Goal: Task Accomplishment & Management: Complete application form

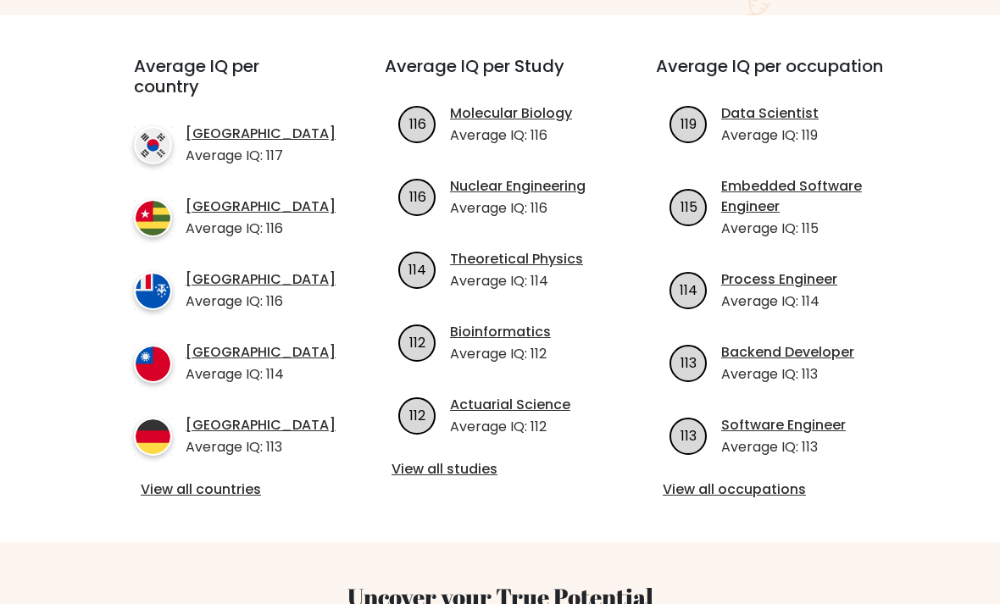
scroll to position [602, 0]
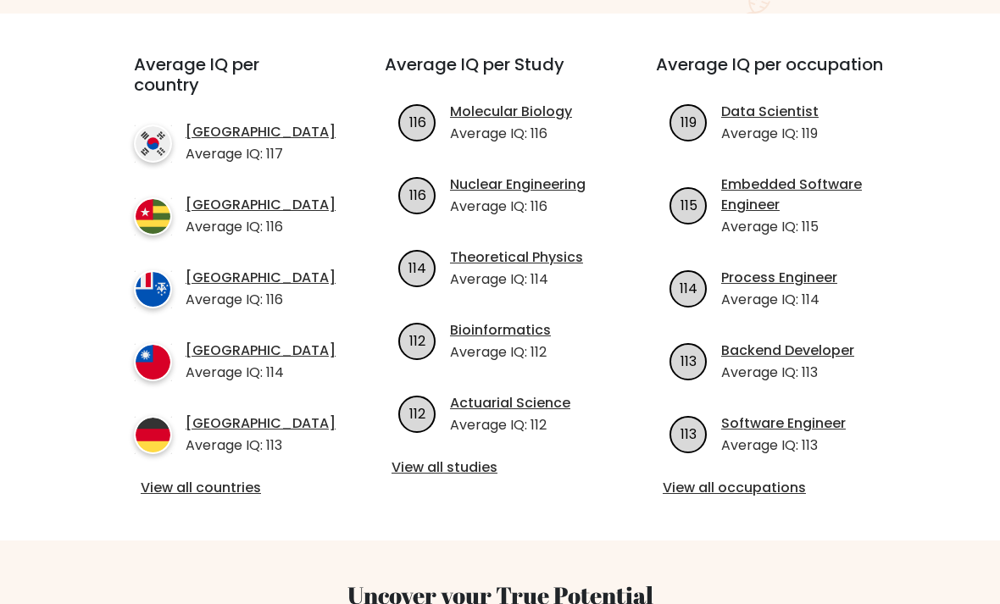
click at [149, 485] on link "View all countries" at bounding box center [229, 488] width 176 height 20
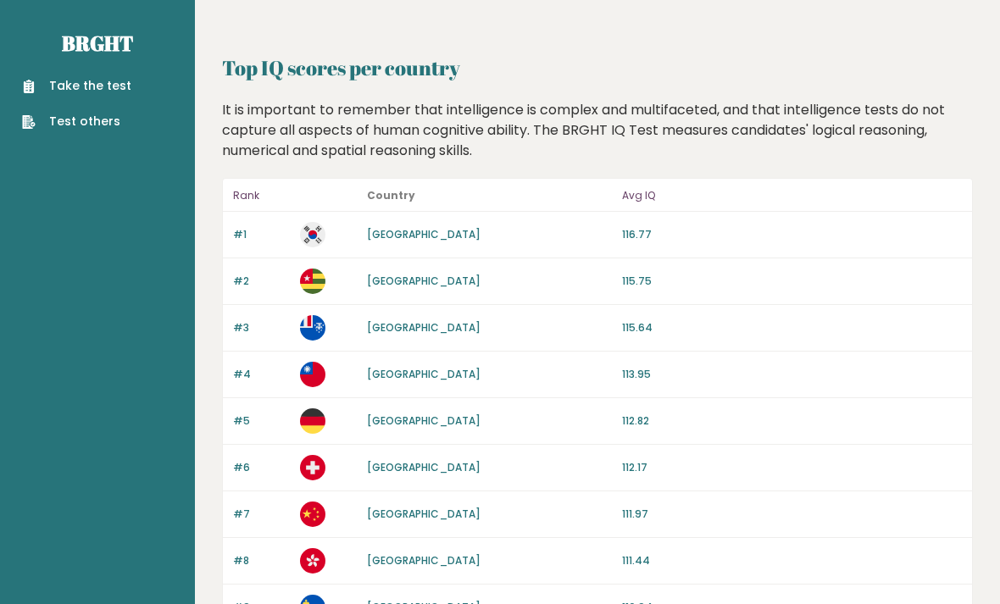
click at [80, 85] on link "Take the test" at bounding box center [76, 86] width 109 height 18
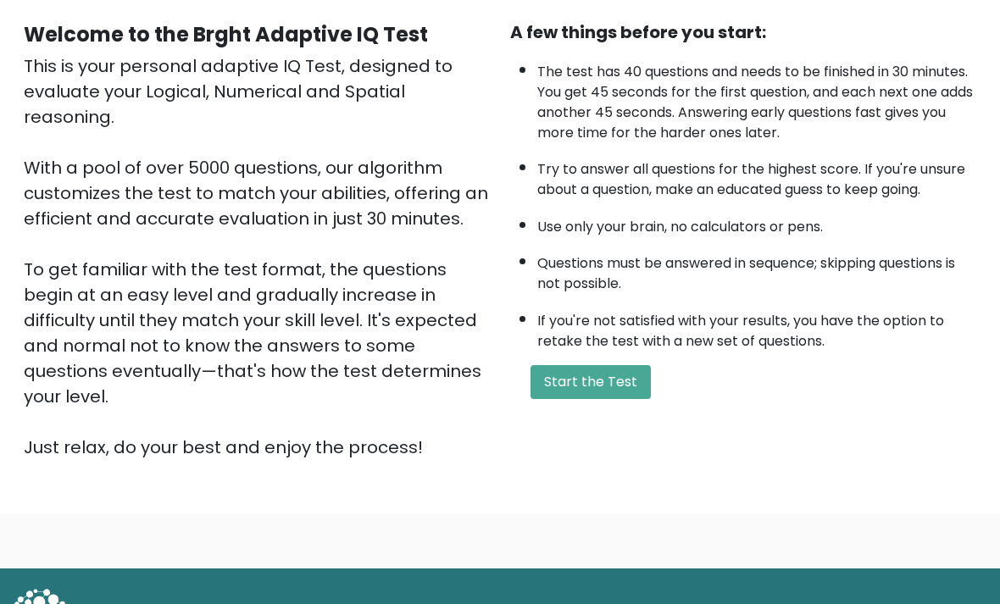
scroll to position [154, 0]
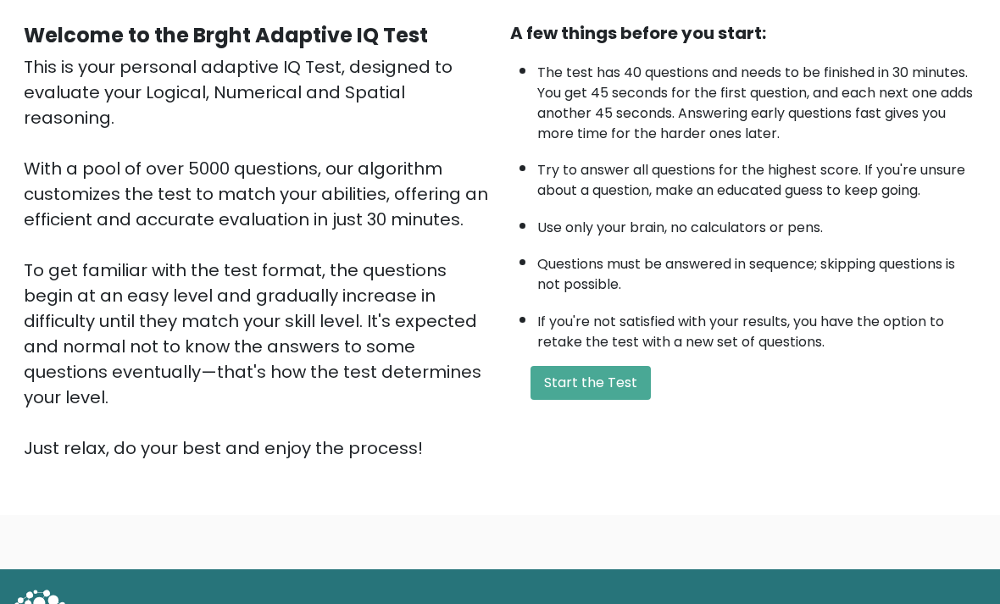
click at [577, 366] on button "Start the Test" at bounding box center [590, 383] width 120 height 34
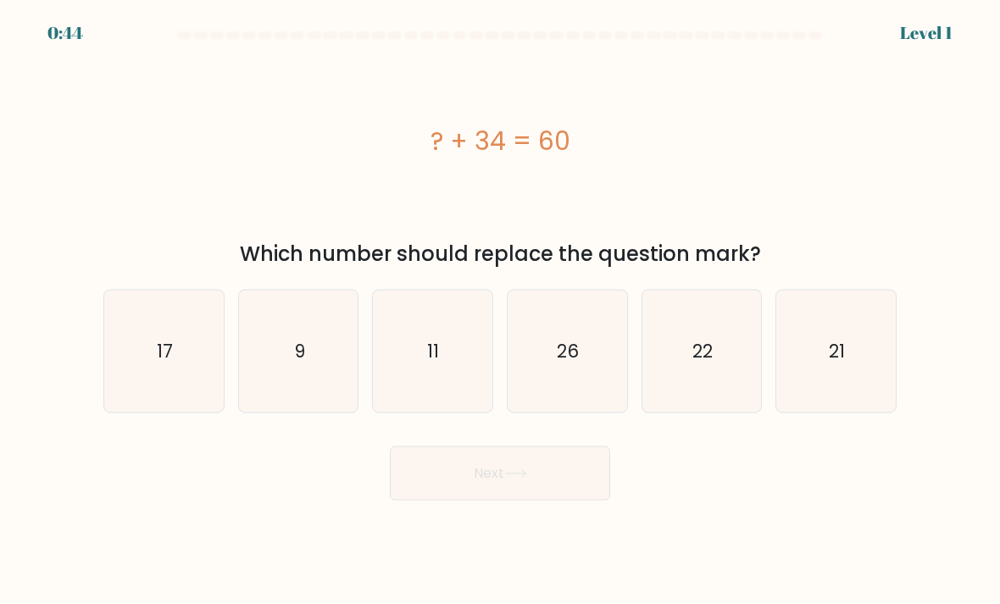
scroll to position [54, 0]
click at [556, 330] on icon "26" at bounding box center [566, 351] width 119 height 119
click at [501, 311] on input "d. 26" at bounding box center [500, 306] width 1 height 8
radio input "true"
click at [534, 446] on button "Next" at bounding box center [500, 473] width 220 height 54
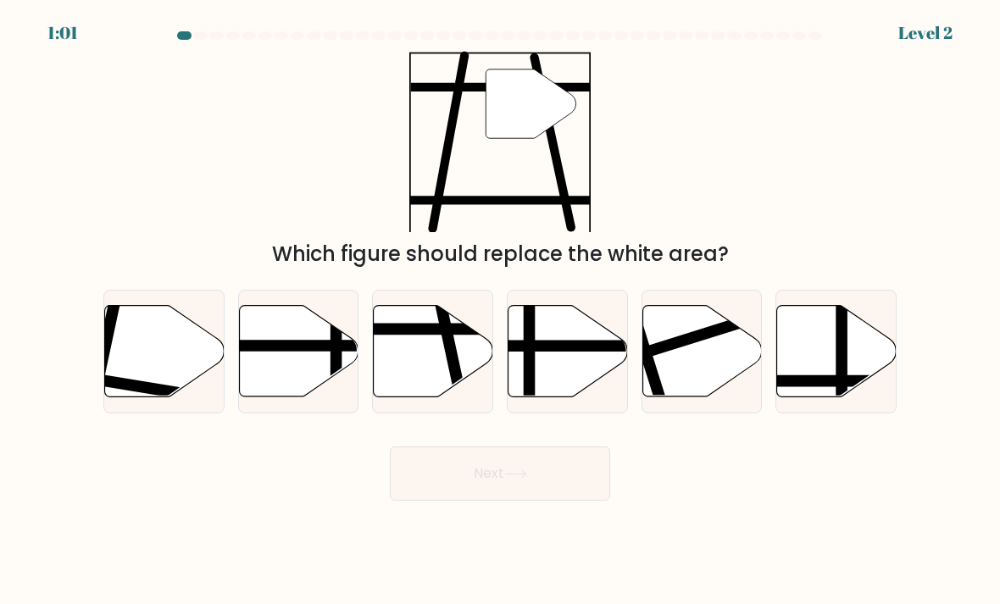
click at [428, 329] on icon at bounding box center [433, 351] width 119 height 91
click at [500, 311] on input "c." at bounding box center [500, 306] width 1 height 8
radio input "true"
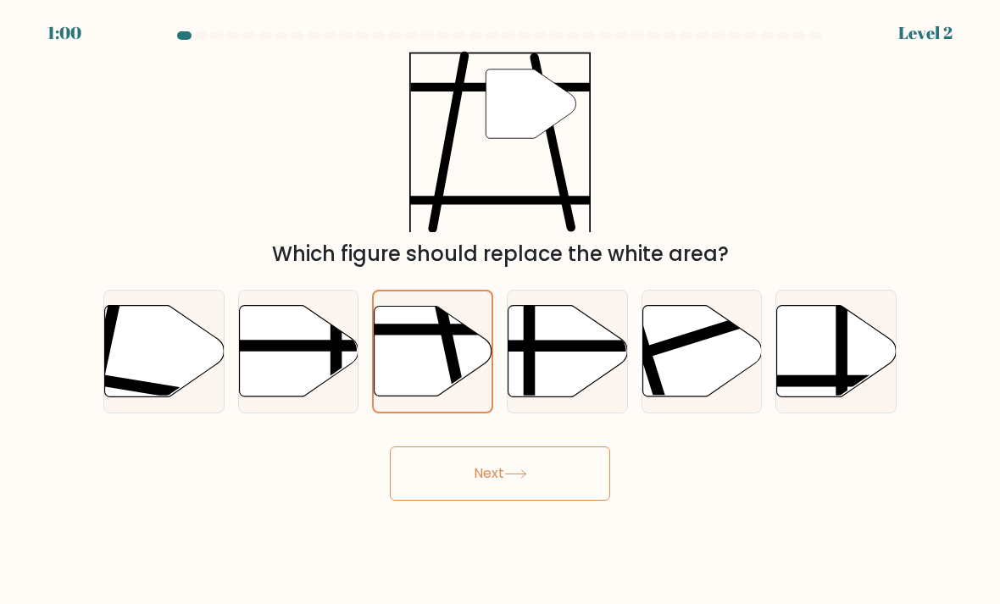
click at [479, 446] on button "Next" at bounding box center [500, 473] width 220 height 54
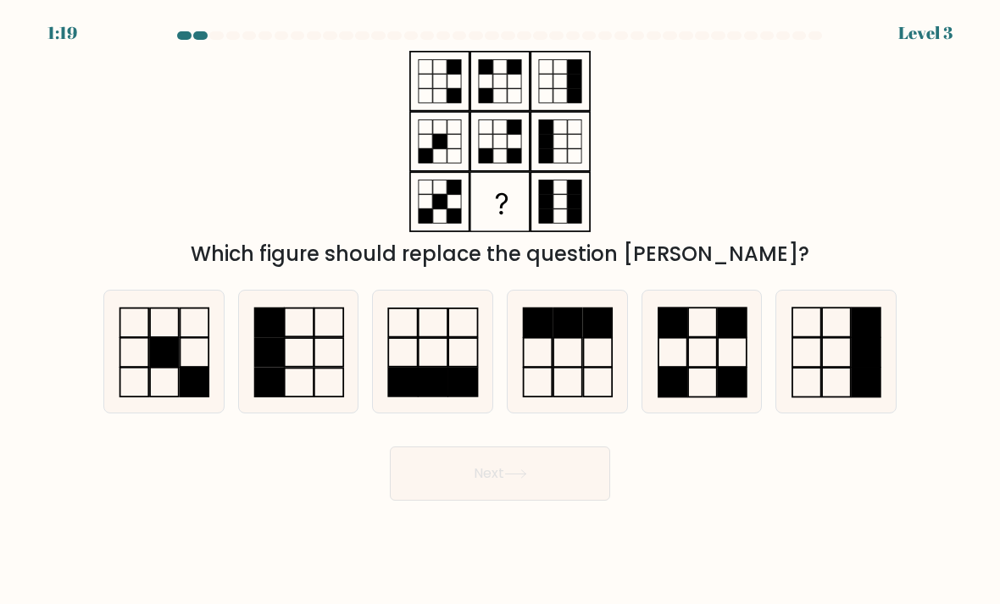
click at [718, 368] on rect at bounding box center [732, 383] width 29 height 30
click at [501, 311] on input "e." at bounding box center [500, 306] width 1 height 8
radio input "true"
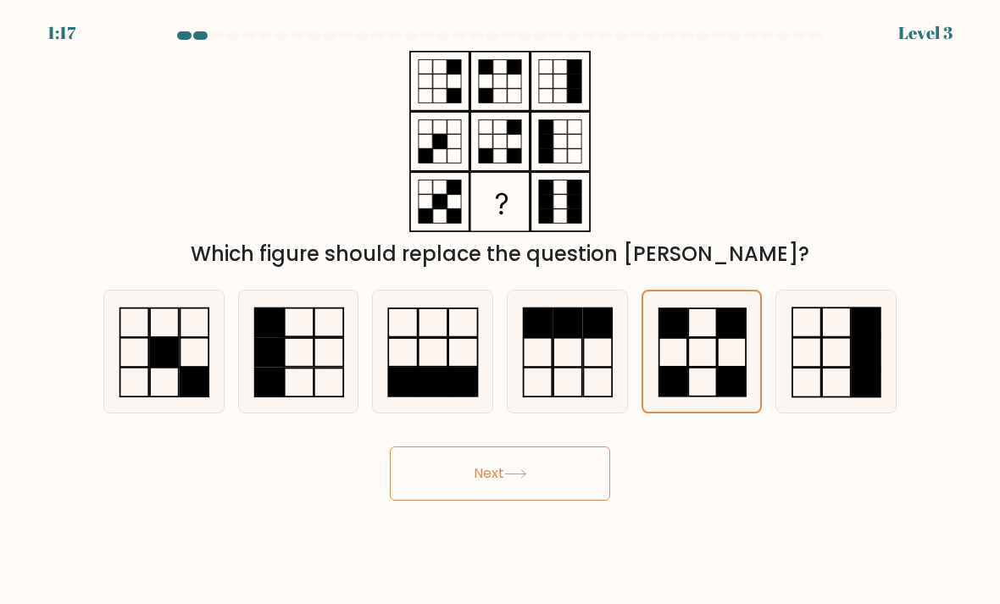
click at [498, 446] on button "Next" at bounding box center [500, 473] width 220 height 54
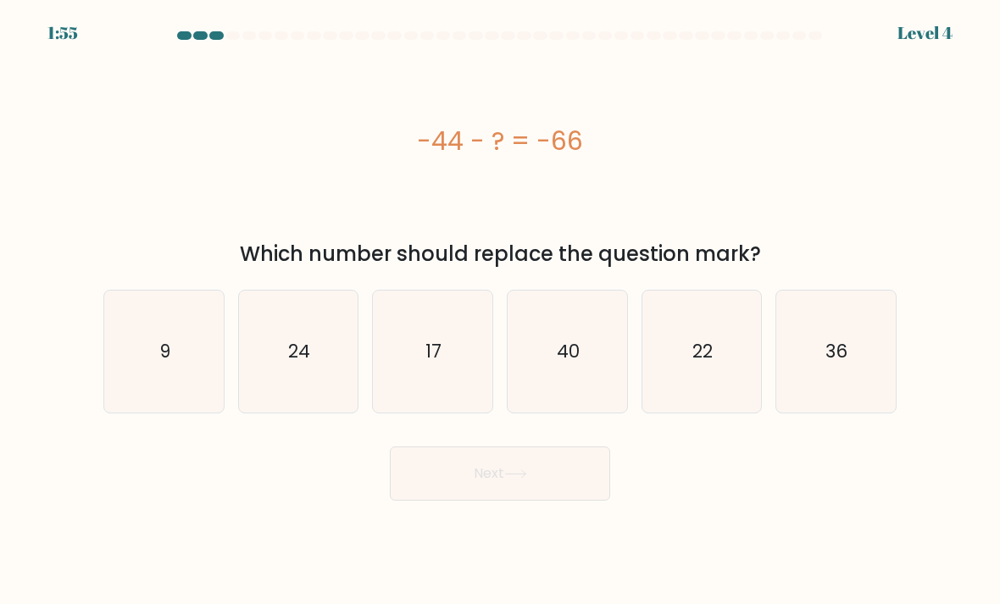
click at [695, 337] on icon "22" at bounding box center [701, 351] width 119 height 119
click at [501, 311] on input "e. 22" at bounding box center [500, 306] width 1 height 8
radio input "true"
click at [533, 446] on button "Next" at bounding box center [500, 473] width 220 height 54
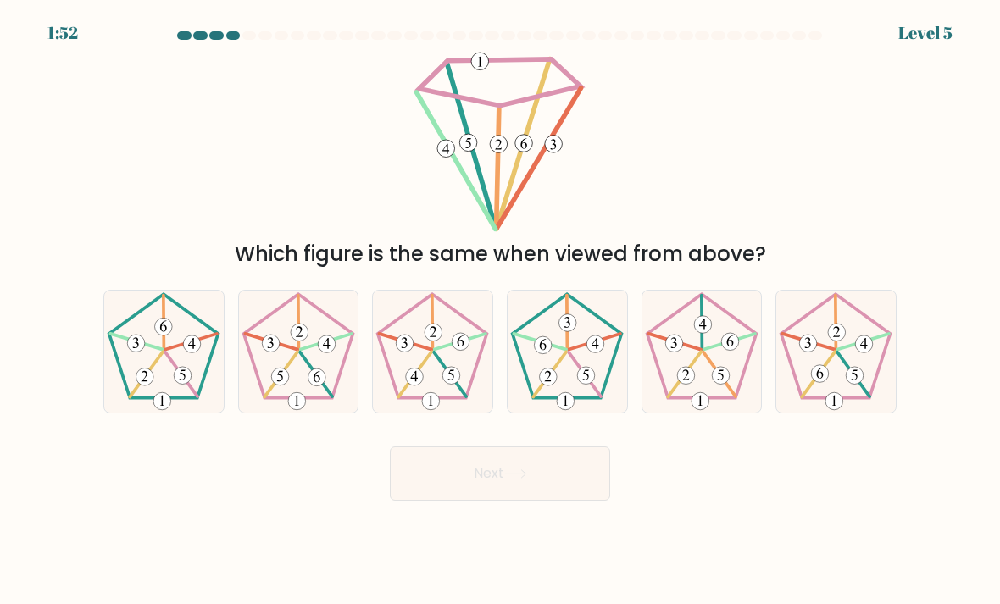
scroll to position [45, 0]
click at [324, 342] on icon at bounding box center [298, 351] width 119 height 119
click at [500, 311] on input "b." at bounding box center [500, 306] width 1 height 8
radio input "true"
click at [438, 362] on icon at bounding box center [432, 351] width 119 height 119
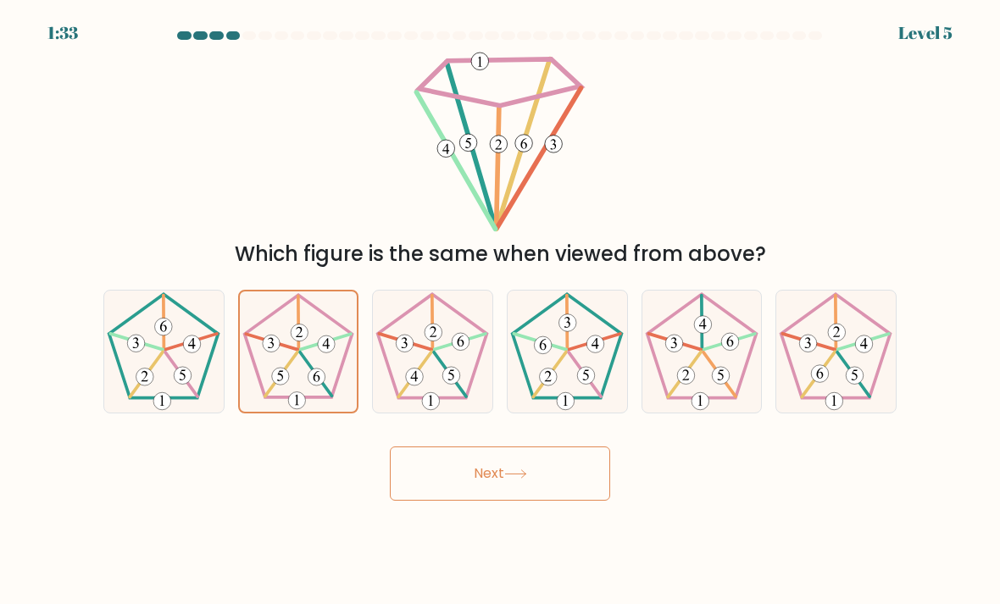
click at [500, 311] on input "c." at bounding box center [500, 306] width 1 height 8
radio input "true"
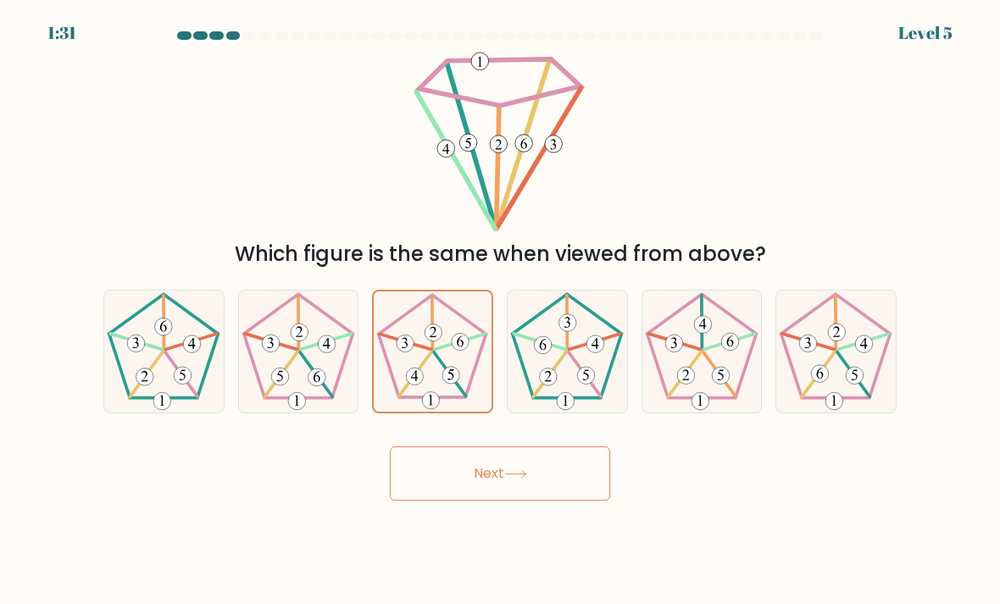
click at [506, 446] on button "Next" at bounding box center [500, 473] width 220 height 54
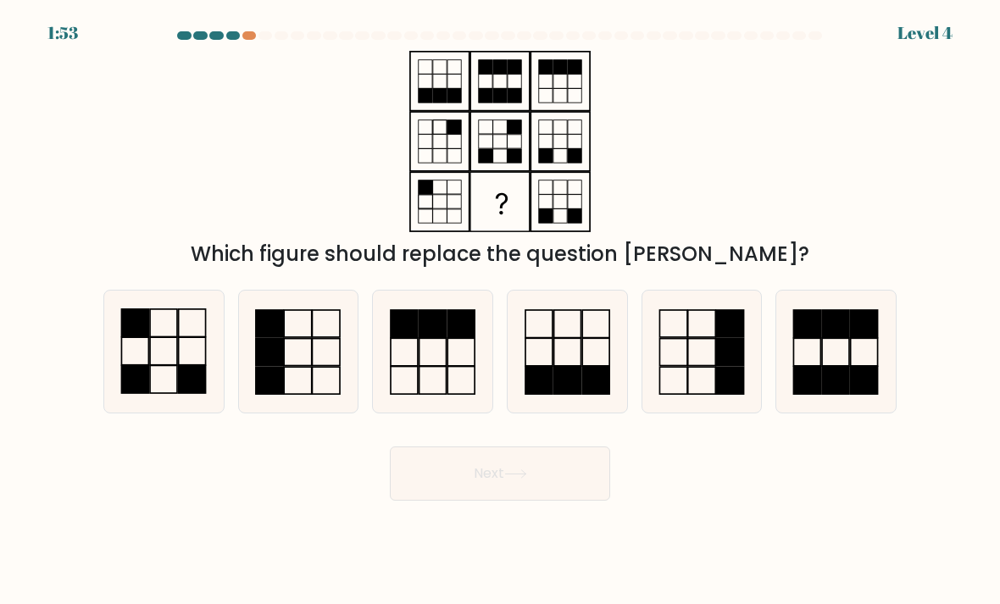
click at [175, 349] on icon at bounding box center [163, 351] width 119 height 119
click at [500, 311] on input "a." at bounding box center [500, 306] width 1 height 8
radio input "true"
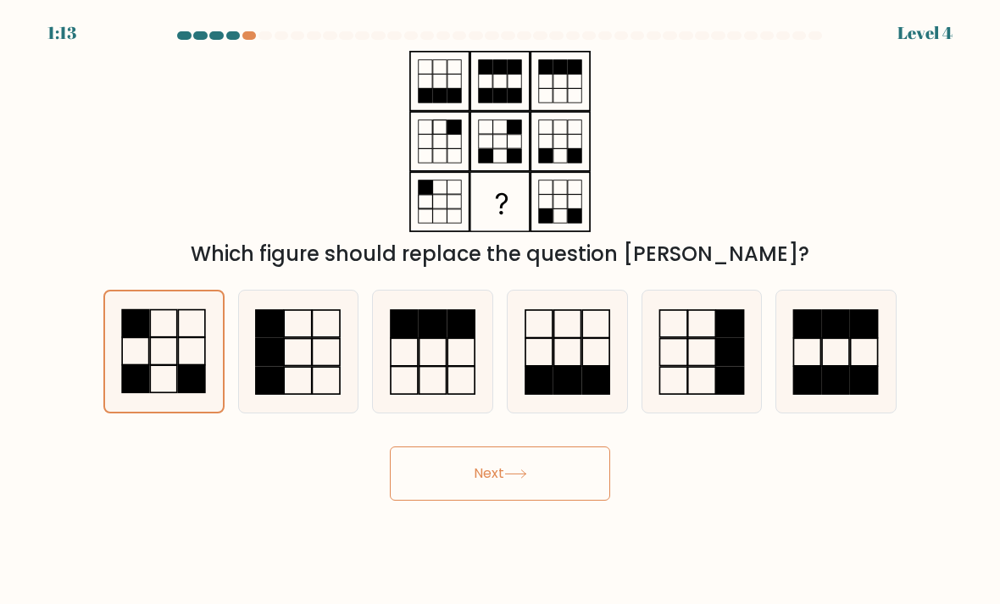
click at [474, 446] on button "Next" at bounding box center [500, 473] width 220 height 54
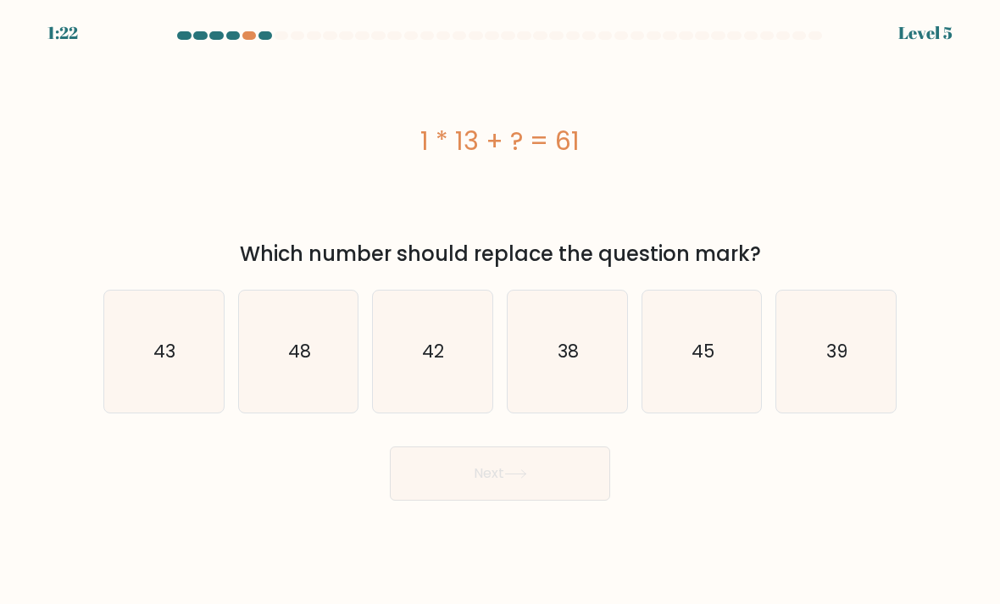
click at [298, 354] on icon "48" at bounding box center [298, 351] width 119 height 119
click at [500, 311] on input "b. 48" at bounding box center [500, 306] width 1 height 8
radio input "true"
click at [452, 446] on button "Next" at bounding box center [500, 473] width 220 height 54
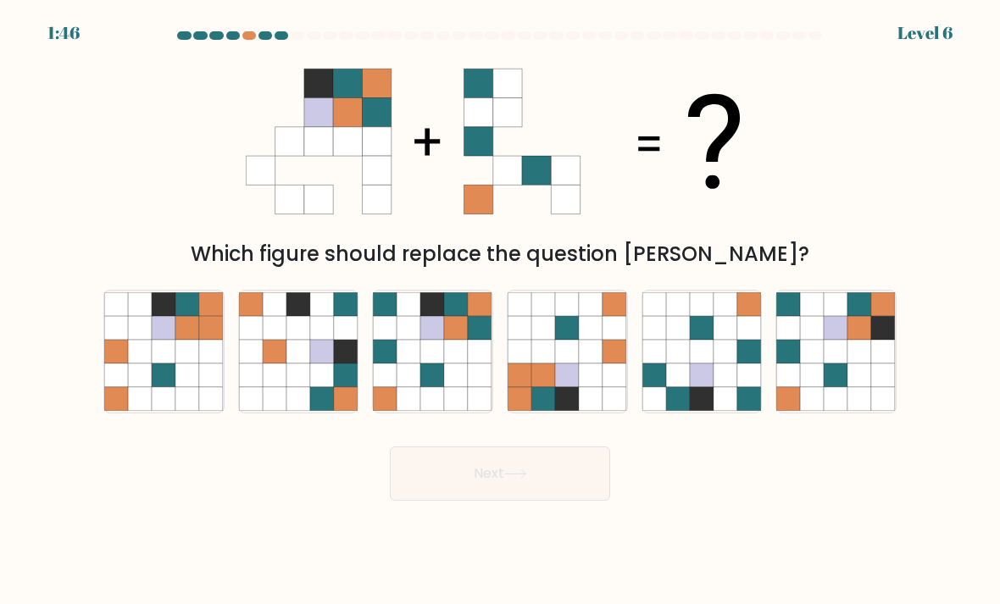
click at [406, 363] on icon at bounding box center [409, 375] width 24 height 24
click at [500, 311] on input "c." at bounding box center [500, 306] width 1 height 8
radio input "true"
click at [442, 447] on button "Next" at bounding box center [500, 473] width 220 height 54
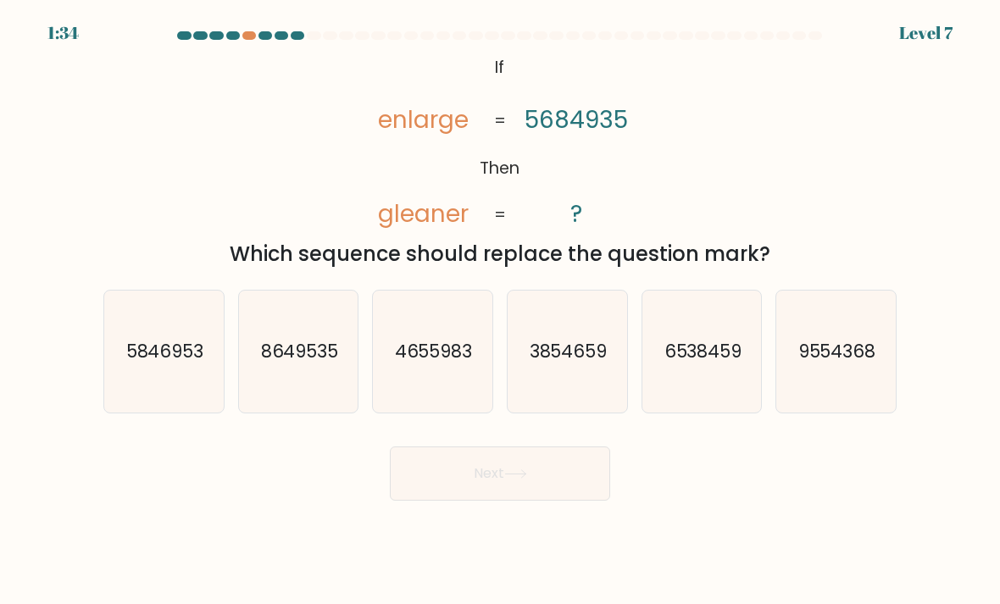
click at [178, 363] on icon "5846953" at bounding box center [163, 351] width 119 height 119
click at [500, 311] on input "a. 5846953" at bounding box center [500, 306] width 1 height 8
radio input "true"
click at [409, 339] on text "4655983" at bounding box center [434, 351] width 78 height 25
click at [500, 311] on input "c. 4655983" at bounding box center [500, 306] width 1 height 8
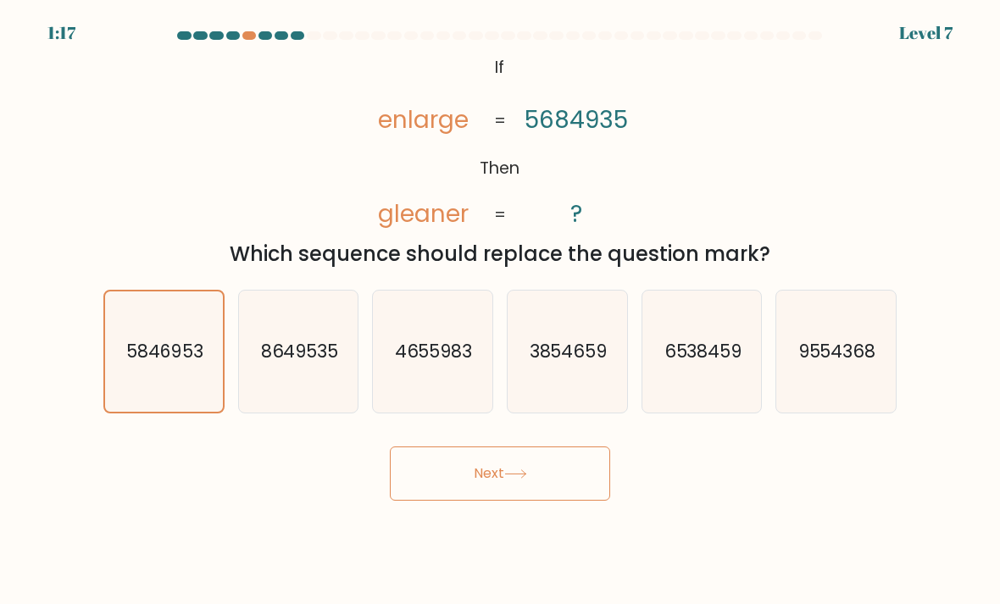
radio input "true"
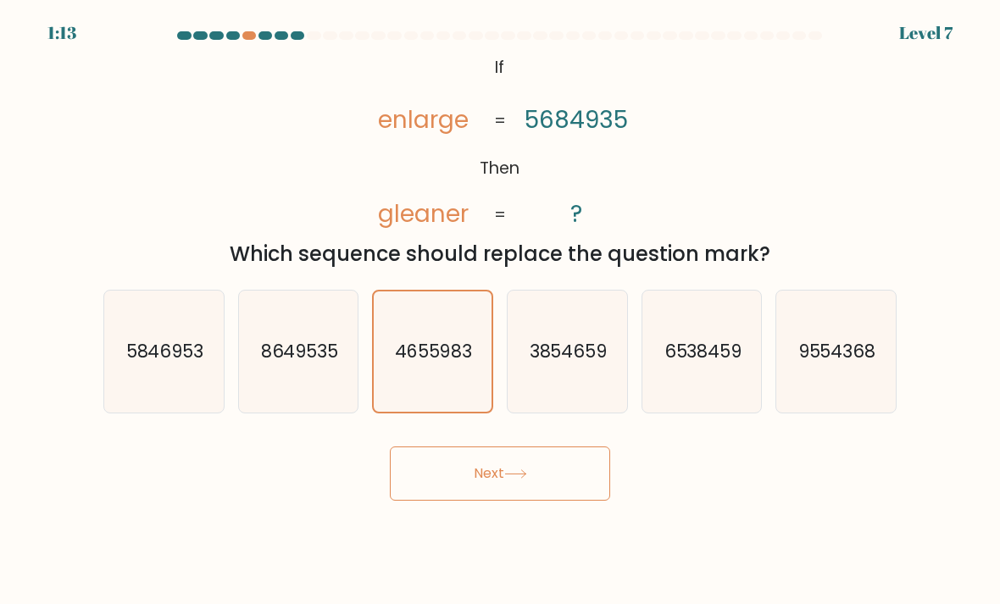
click at [546, 378] on icon "3854659" at bounding box center [566, 351] width 119 height 119
click at [501, 311] on input "d. 3854659" at bounding box center [500, 306] width 1 height 8
radio input "true"
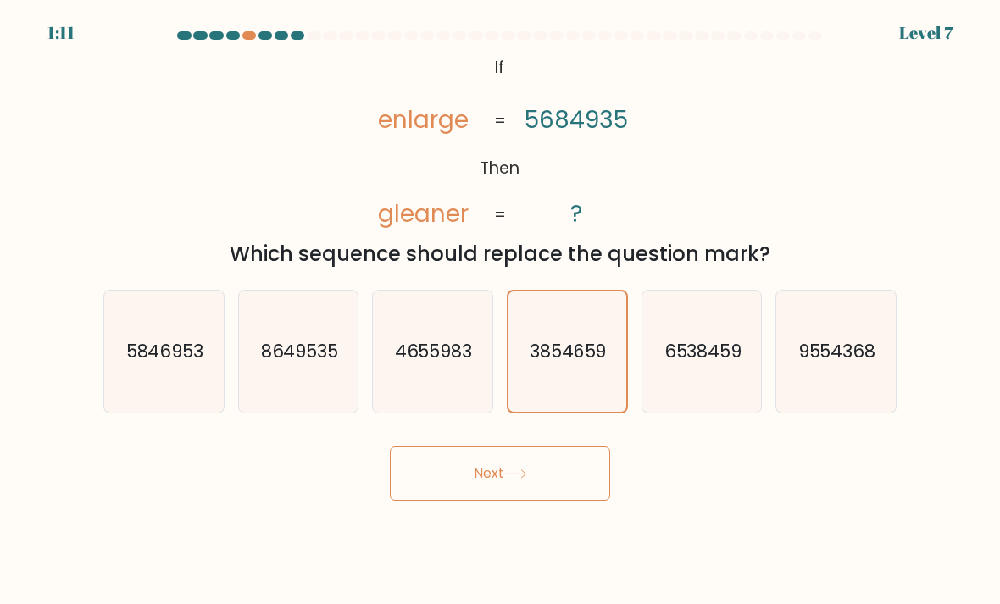
click at [508, 469] on icon at bounding box center [515, 473] width 23 height 9
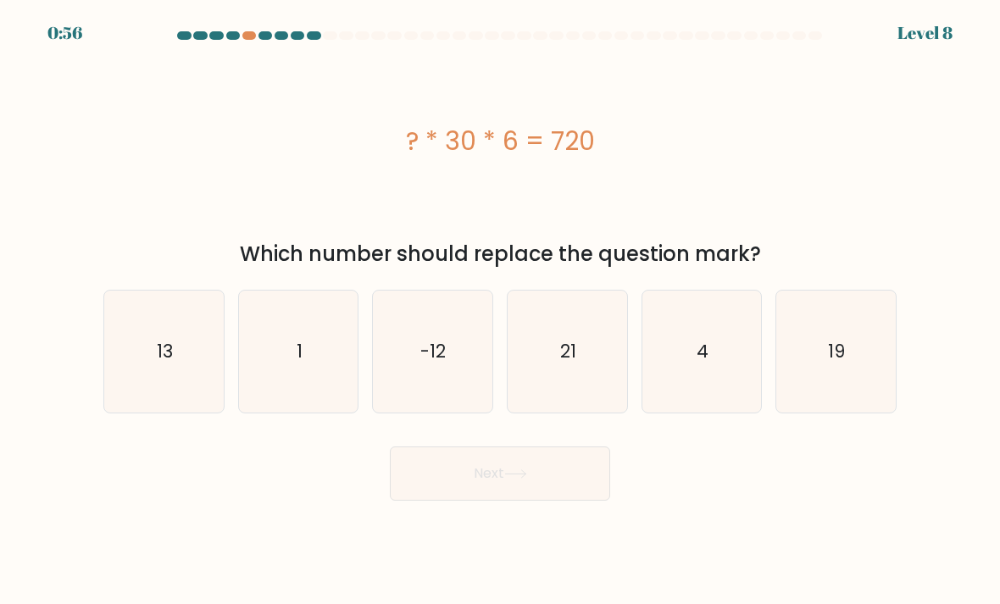
click at [695, 296] on icon "4" at bounding box center [701, 351] width 119 height 119
click at [501, 302] on input "e. 4" at bounding box center [500, 306] width 1 height 8
radio input "true"
click at [428, 452] on button "Next" at bounding box center [500, 473] width 220 height 54
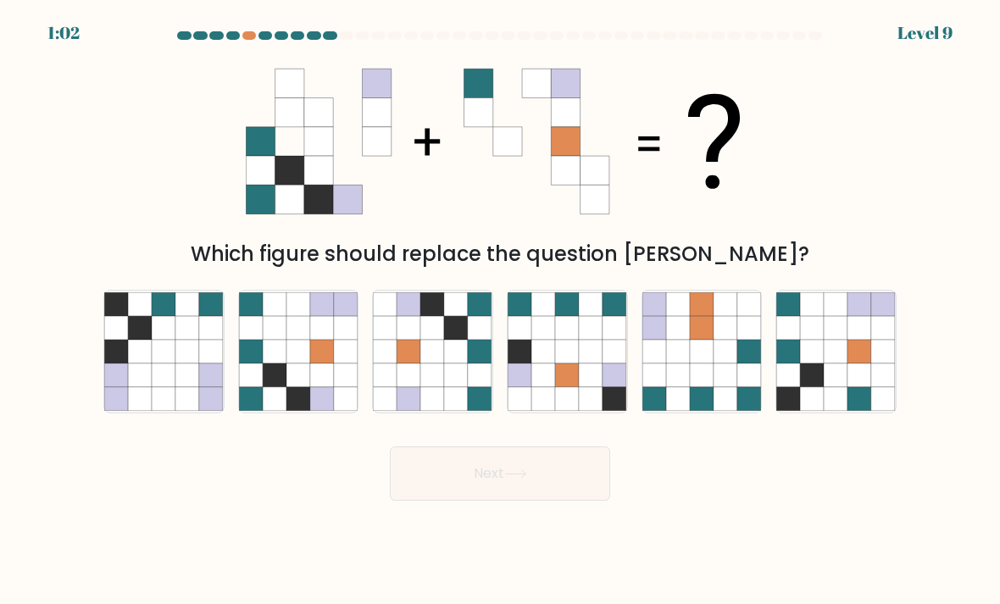
click at [300, 340] on icon at bounding box center [298, 352] width 24 height 24
click at [500, 311] on input "b." at bounding box center [500, 306] width 1 height 8
radio input "true"
click at [526, 456] on button "Next" at bounding box center [500, 473] width 220 height 54
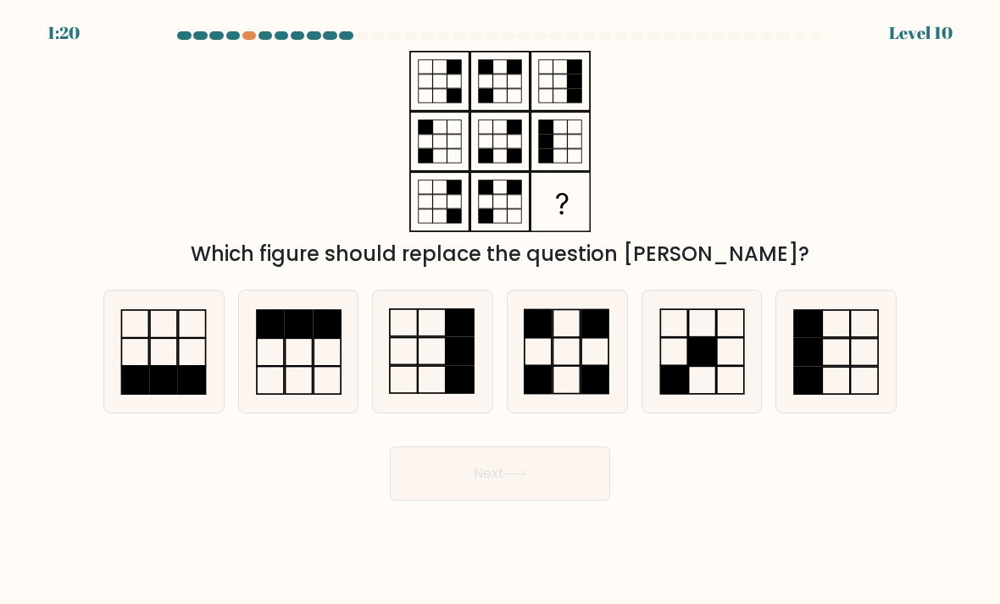
click at [456, 337] on rect at bounding box center [460, 350] width 28 height 27
click at [500, 311] on input "c." at bounding box center [500, 306] width 1 height 8
radio input "true"
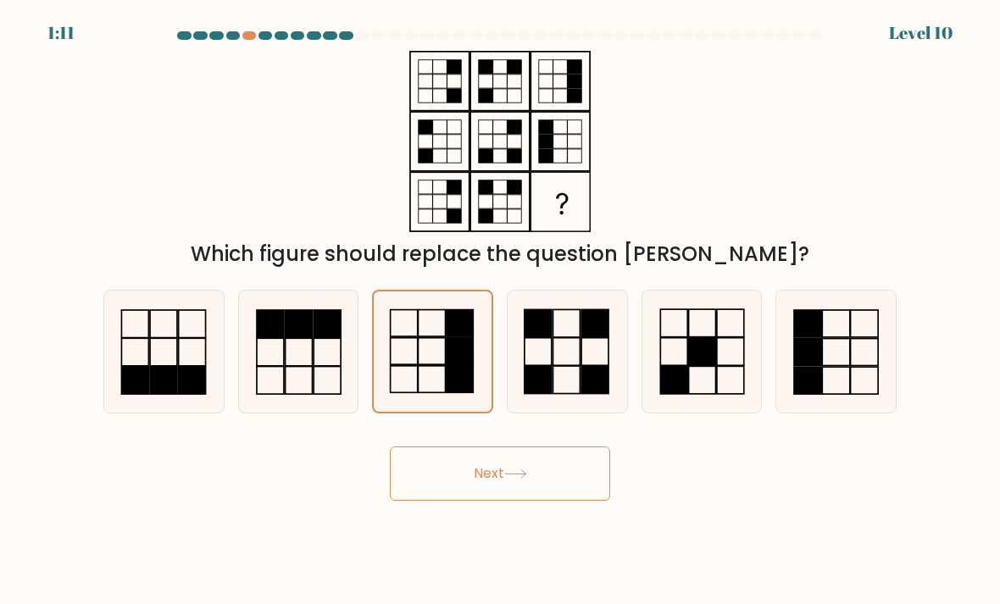
click at [552, 446] on button "Next" at bounding box center [500, 473] width 220 height 54
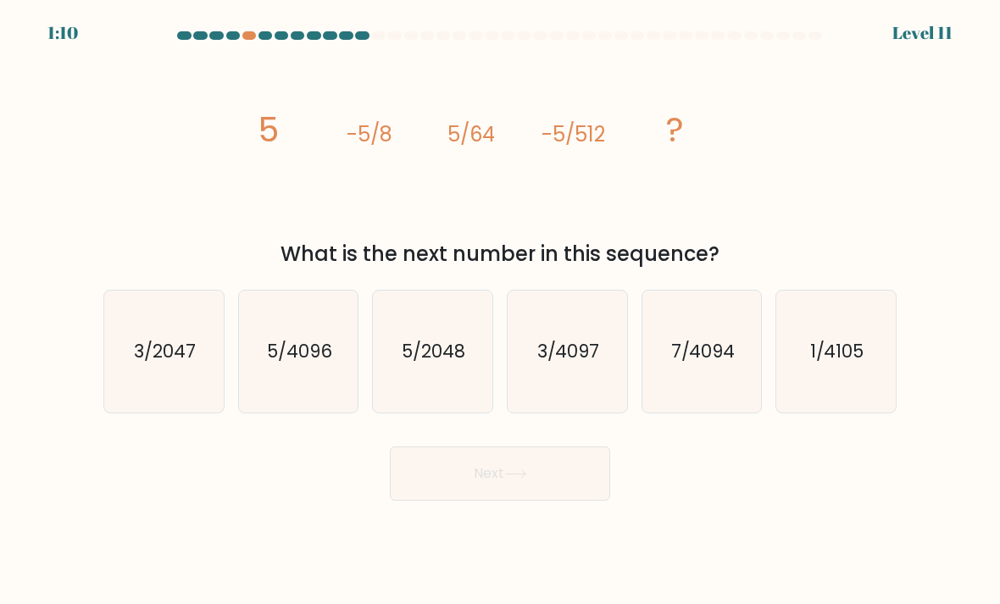
click at [291, 301] on icon "5/4096" at bounding box center [298, 351] width 119 height 119
click at [500, 302] on input "b. 5/4096" at bounding box center [500, 306] width 1 height 8
radio input "true"
click at [389, 306] on icon "5/2048" at bounding box center [432, 351] width 119 height 119
click at [500, 306] on input "c. 5/2048" at bounding box center [500, 306] width 1 height 8
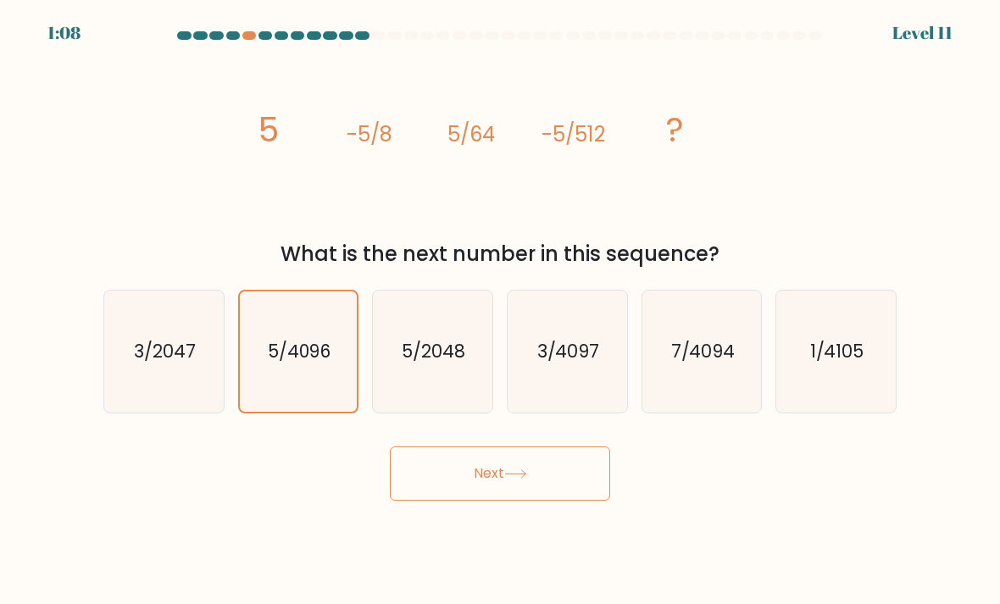
radio input "true"
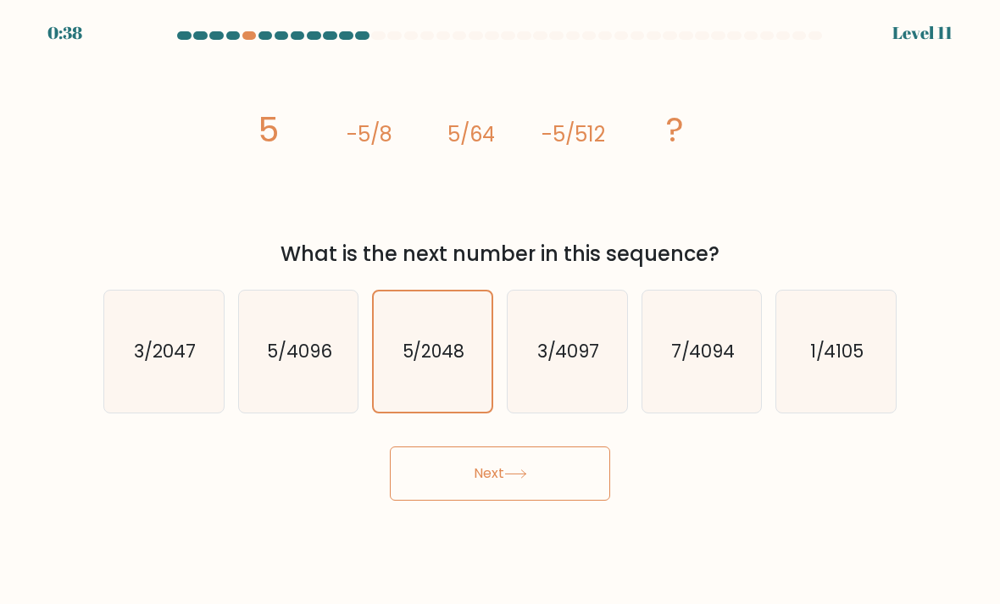
click at [368, 120] on tspan "-5/8" at bounding box center [369, 134] width 46 height 28
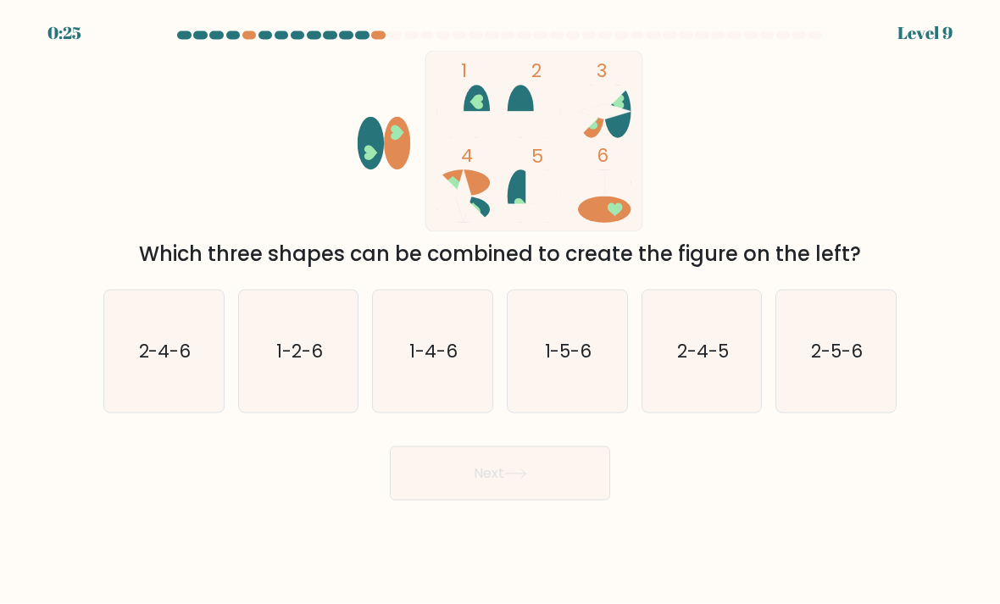
scroll to position [6, 0]
click at [302, 396] on icon "1-2-6" at bounding box center [298, 351] width 119 height 119
click at [500, 311] on input "b. 1-2-6" at bounding box center [500, 306] width 1 height 8
radio input "true"
click at [428, 478] on button "Next" at bounding box center [500, 473] width 220 height 54
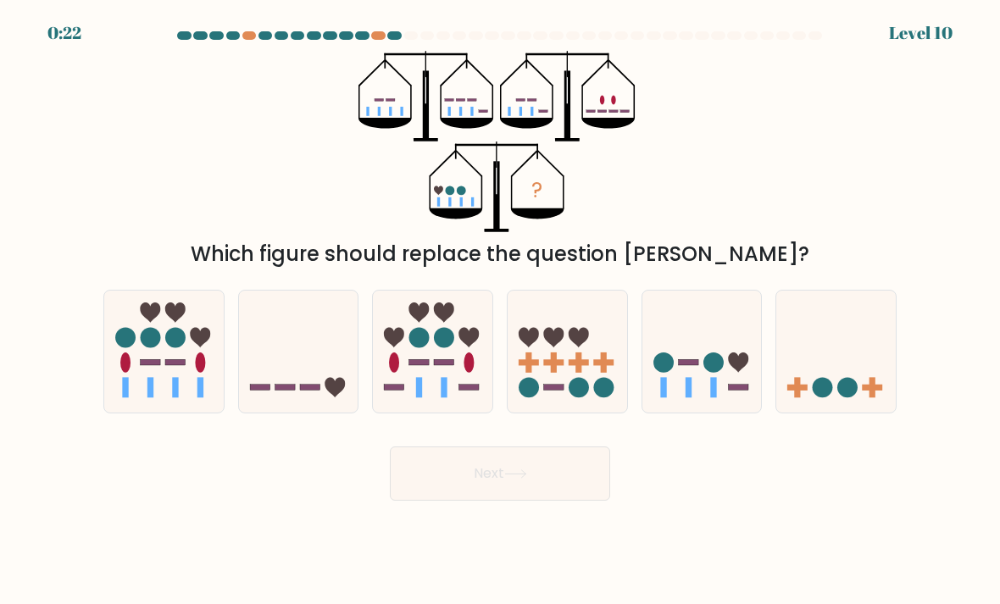
click at [438, 402] on icon at bounding box center [432, 351] width 119 height 99
click at [500, 311] on input "c." at bounding box center [500, 306] width 1 height 8
radio input "true"
click at [490, 479] on button "Next" at bounding box center [500, 473] width 220 height 54
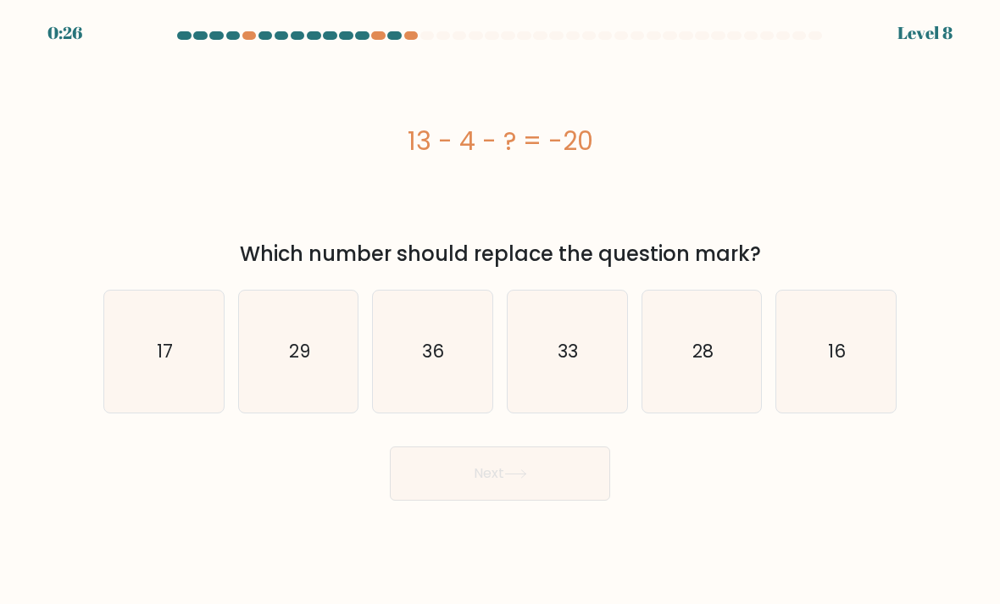
click at [291, 339] on icon "29" at bounding box center [298, 351] width 119 height 119
click at [500, 311] on input "b. 29" at bounding box center [500, 306] width 1 height 8
radio input "true"
click at [436, 476] on button "Next" at bounding box center [500, 473] width 220 height 54
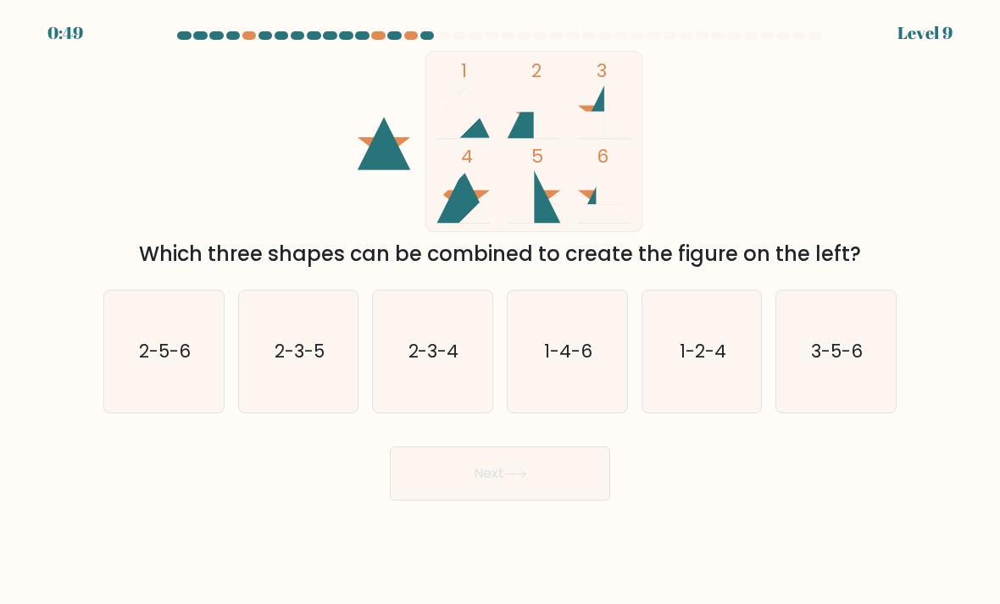
click at [326, 329] on icon "2-3-5" at bounding box center [298, 351] width 119 height 119
click at [500, 311] on input "b. 2-3-5" at bounding box center [500, 306] width 1 height 8
radio input "true"
click at [436, 497] on button "Next" at bounding box center [500, 473] width 220 height 54
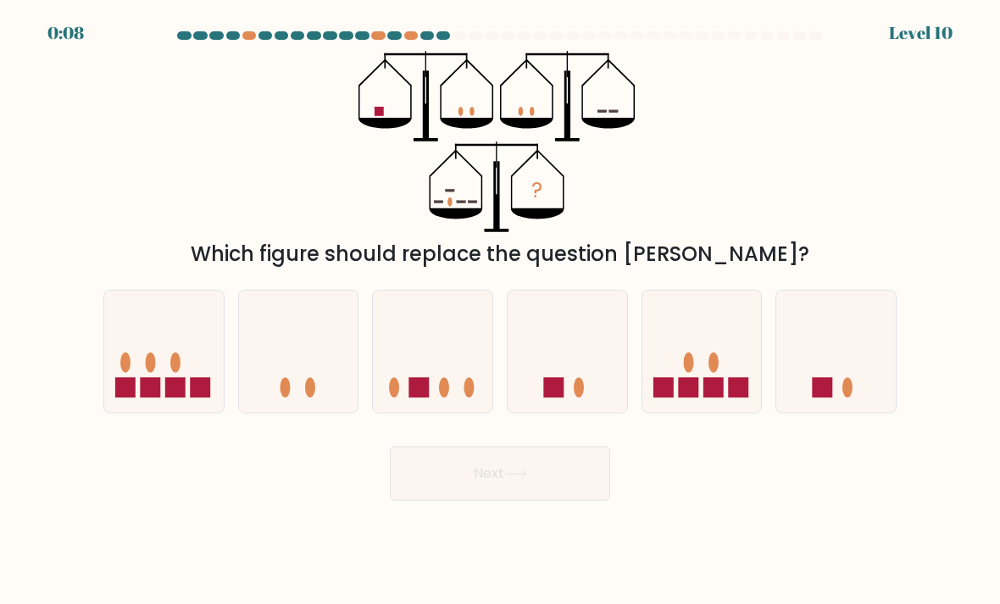
click at [528, 393] on icon at bounding box center [566, 351] width 119 height 99
click at [501, 311] on input "d." at bounding box center [500, 306] width 1 height 8
radio input "true"
click at [546, 495] on button "Next" at bounding box center [500, 473] width 220 height 54
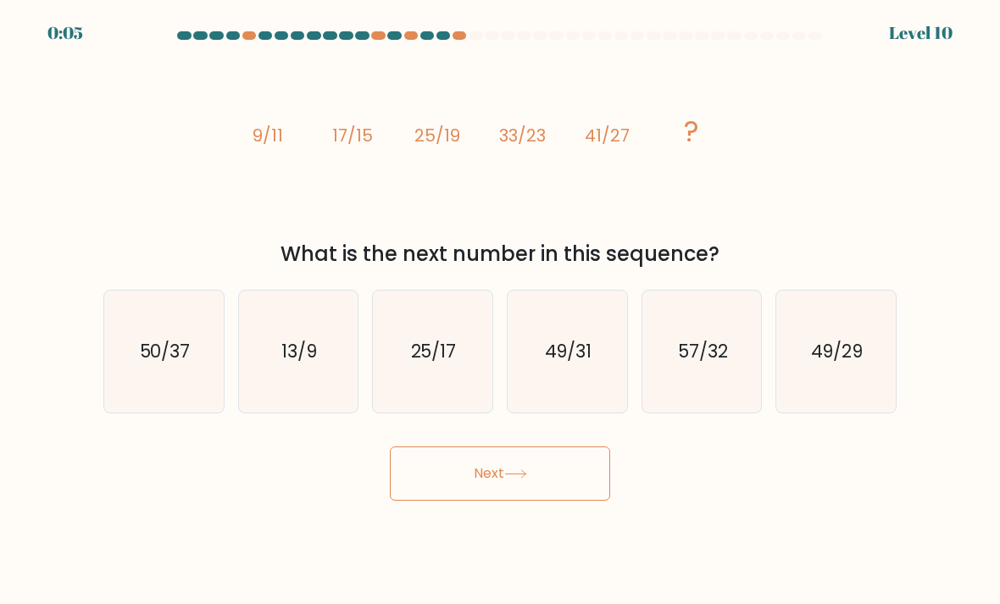
click at [541, 485] on button "Next" at bounding box center [500, 473] width 220 height 54
click at [346, 220] on icon "image/svg+xml 9/11 17/15 25/19 33/23 41/27 ?" at bounding box center [500, 141] width 508 height 181
click at [560, 399] on icon "49/31" at bounding box center [566, 351] width 119 height 119
click at [501, 311] on input "d. 49/31" at bounding box center [500, 306] width 1 height 8
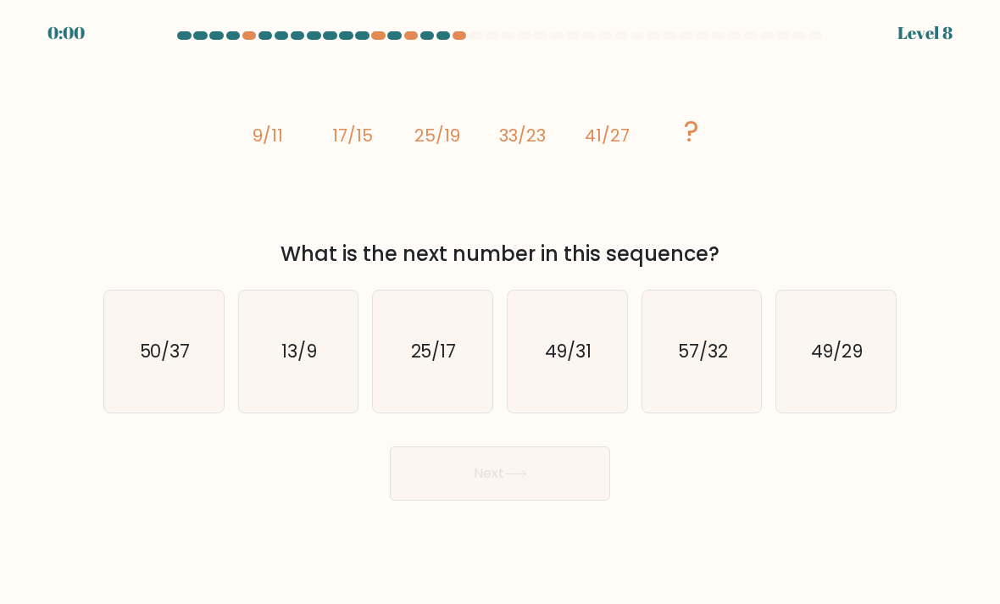
radio input "true"
click at [573, 402] on icon "49/31" at bounding box center [567, 352] width 118 height 118
click at [501, 311] on input "d. 49/31" at bounding box center [500, 306] width 1 height 8
click at [557, 493] on div "Next" at bounding box center [499, 467] width 813 height 67
click at [564, 484] on div "Next" at bounding box center [499, 467] width 813 height 67
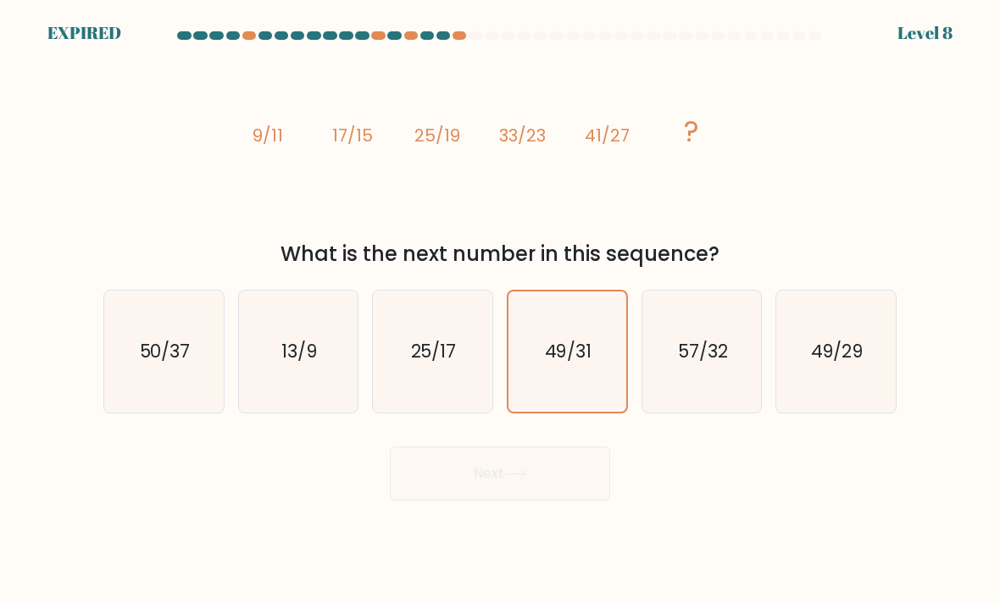
click at [655, 400] on icon "57/32" at bounding box center [701, 351] width 119 height 119
click at [501, 311] on input "e. 57/32" at bounding box center [500, 306] width 1 height 8
radio input "true"
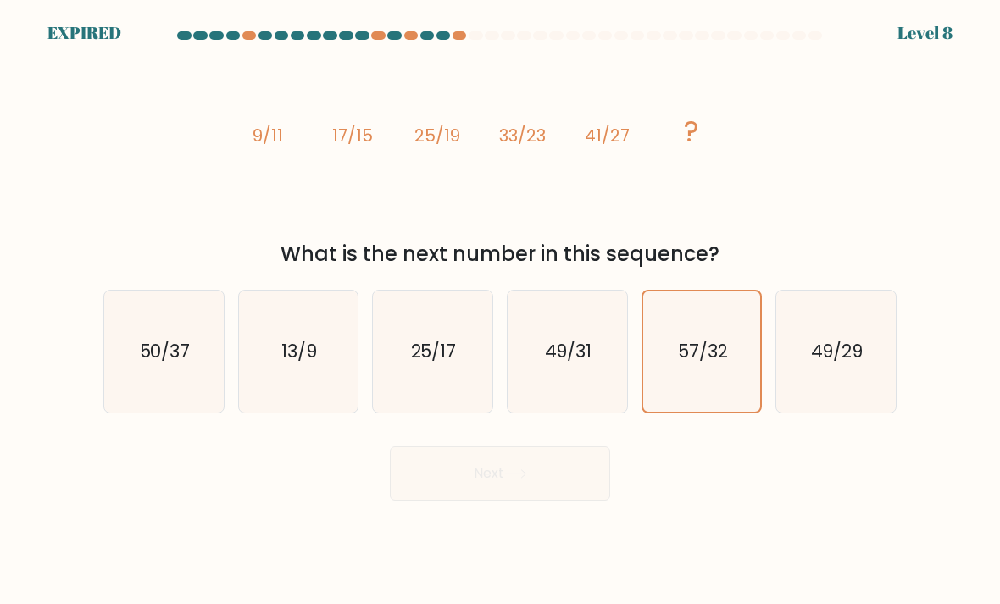
click at [588, 386] on icon "49/31" at bounding box center [566, 351] width 119 height 119
click at [501, 311] on input "d. 49/31" at bounding box center [500, 306] width 1 height 8
radio input "true"
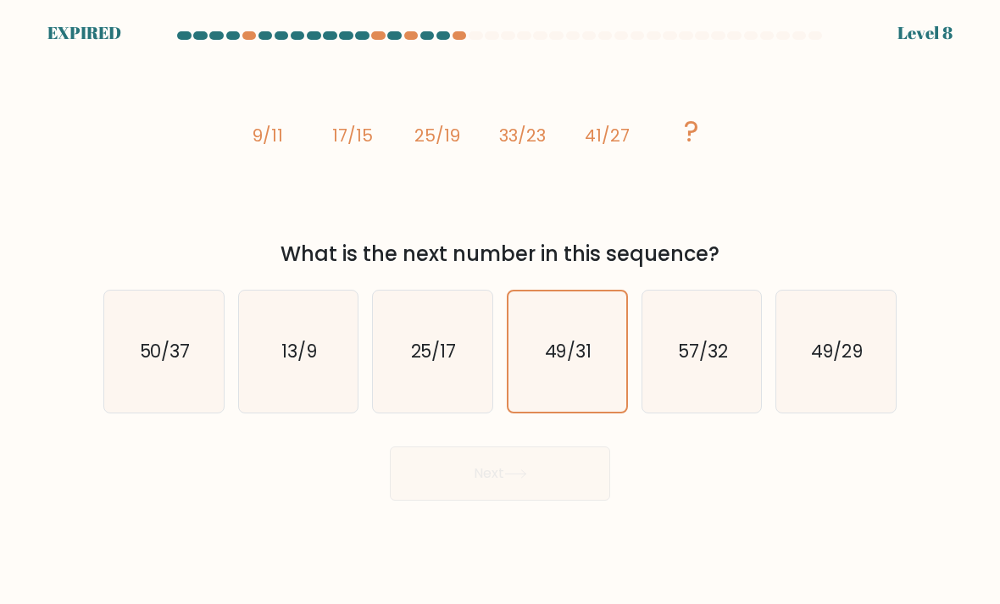
scroll to position [54, 0]
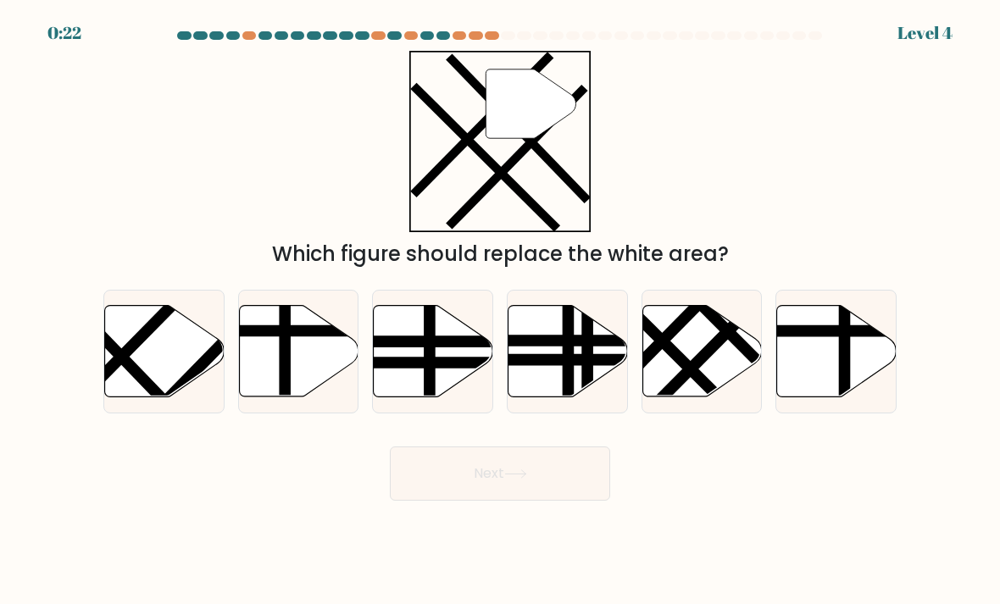
click at [146, 357] on icon at bounding box center [164, 351] width 119 height 91
click at [500, 311] on input "a." at bounding box center [500, 306] width 1 height 8
radio input "true"
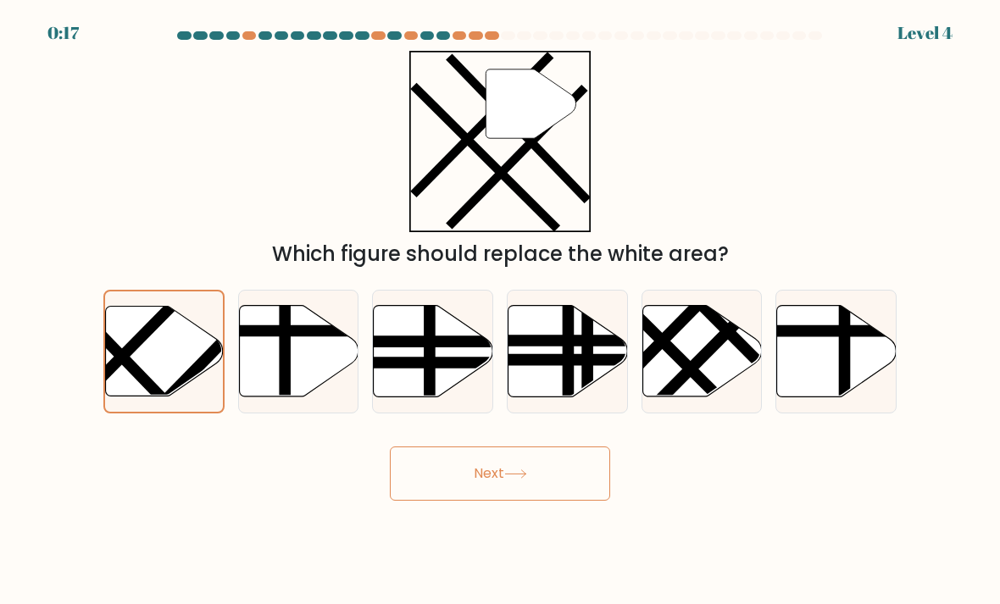
click at [420, 497] on button "Next" at bounding box center [500, 473] width 220 height 54
click at [513, 479] on icon at bounding box center [515, 473] width 23 height 9
click at [568, 481] on button "Next" at bounding box center [500, 473] width 220 height 54
click at [568, 480] on button "Next" at bounding box center [500, 473] width 220 height 54
click at [555, 490] on button "Next" at bounding box center [500, 473] width 220 height 54
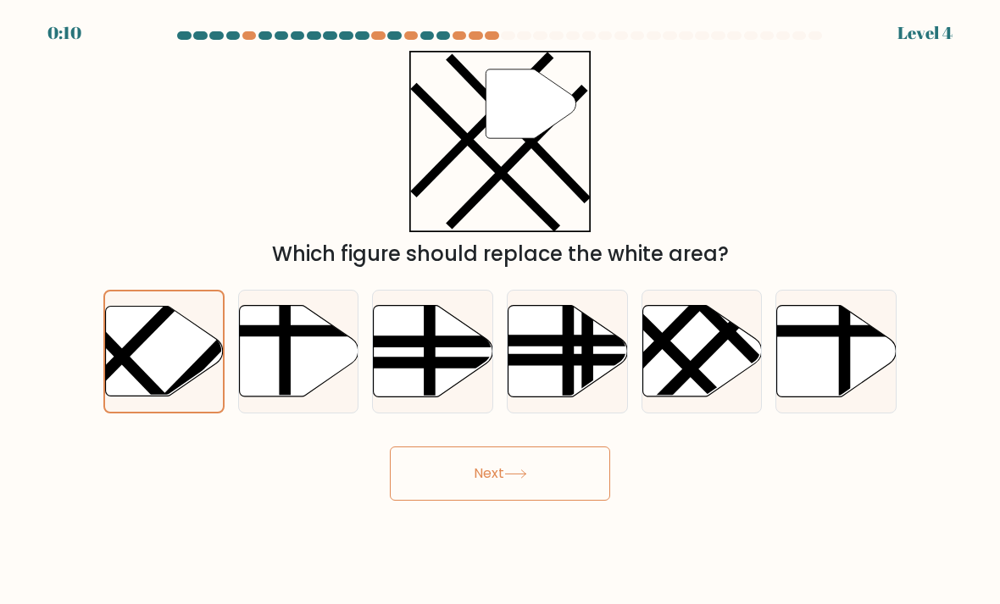
click at [555, 490] on button "Next" at bounding box center [500, 473] width 220 height 54
click at [535, 474] on button "Next" at bounding box center [500, 473] width 220 height 54
click at [560, 474] on button "Next" at bounding box center [500, 473] width 220 height 54
click at [559, 474] on button "Next" at bounding box center [500, 473] width 220 height 54
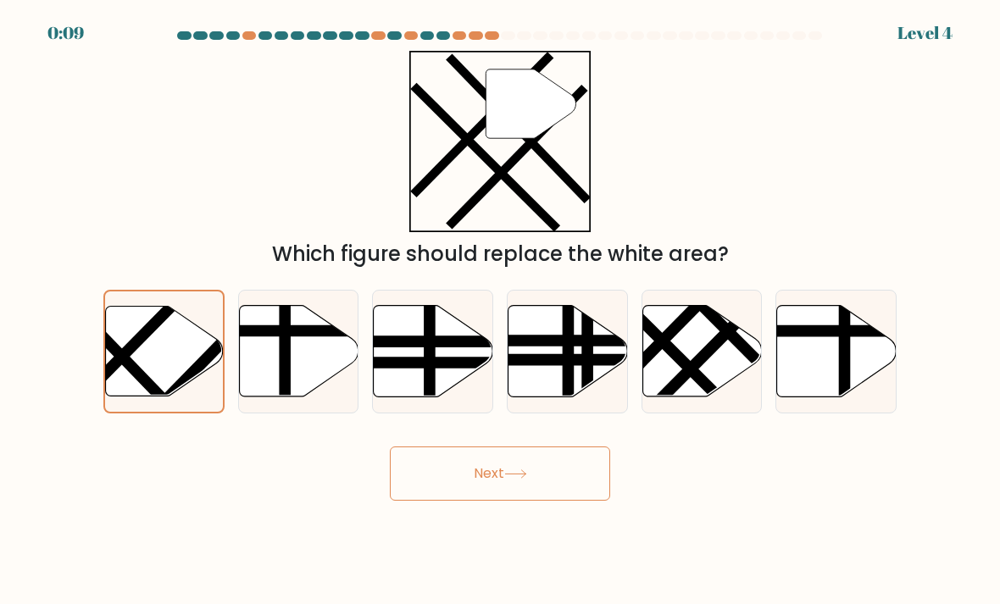
click at [513, 477] on button "Next" at bounding box center [500, 473] width 220 height 54
click at [166, 330] on line at bounding box center [100, 378] width 179 height 182
click at [500, 311] on input "a." at bounding box center [500, 306] width 1 height 8
click at [165, 330] on line at bounding box center [100, 378] width 179 height 182
click at [500, 311] on input "a." at bounding box center [500, 306] width 1 height 8
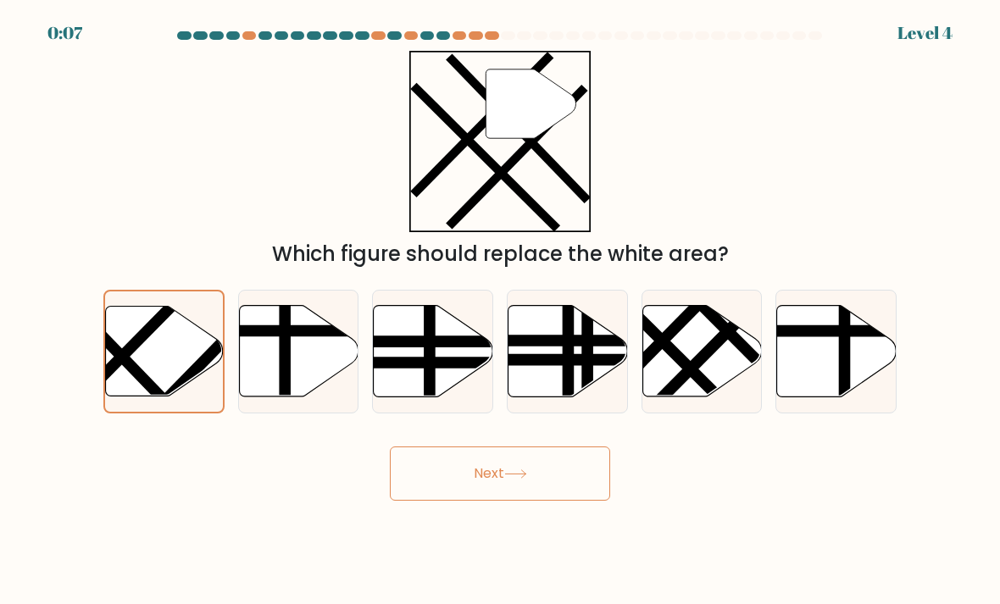
click at [529, 474] on button "Next" at bounding box center [500, 473] width 220 height 54
click at [528, 474] on button "Next" at bounding box center [500, 473] width 220 height 54
click at [483, 489] on button "Next" at bounding box center [500, 473] width 220 height 54
click at [482, 489] on button "Next" at bounding box center [500, 473] width 220 height 54
click at [474, 498] on button "Next" at bounding box center [500, 473] width 220 height 54
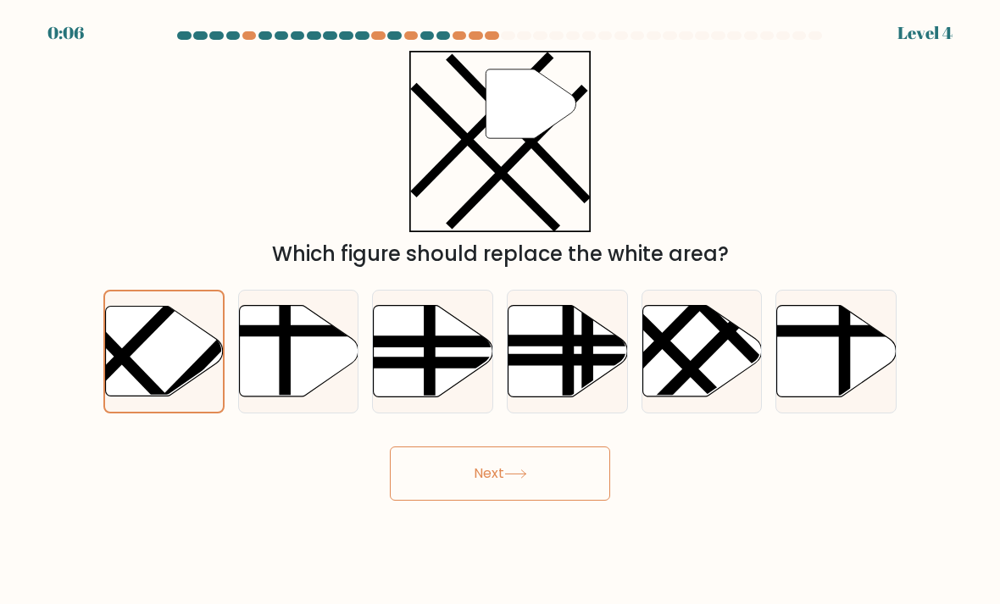
click at [474, 498] on button "Next" at bounding box center [500, 473] width 220 height 54
click at [484, 496] on button "Next" at bounding box center [500, 473] width 220 height 54
click at [489, 489] on button "Next" at bounding box center [500, 473] width 220 height 54
click at [489, 488] on button "Next" at bounding box center [500, 473] width 220 height 54
click at [490, 501] on button "Next" at bounding box center [500, 473] width 220 height 54
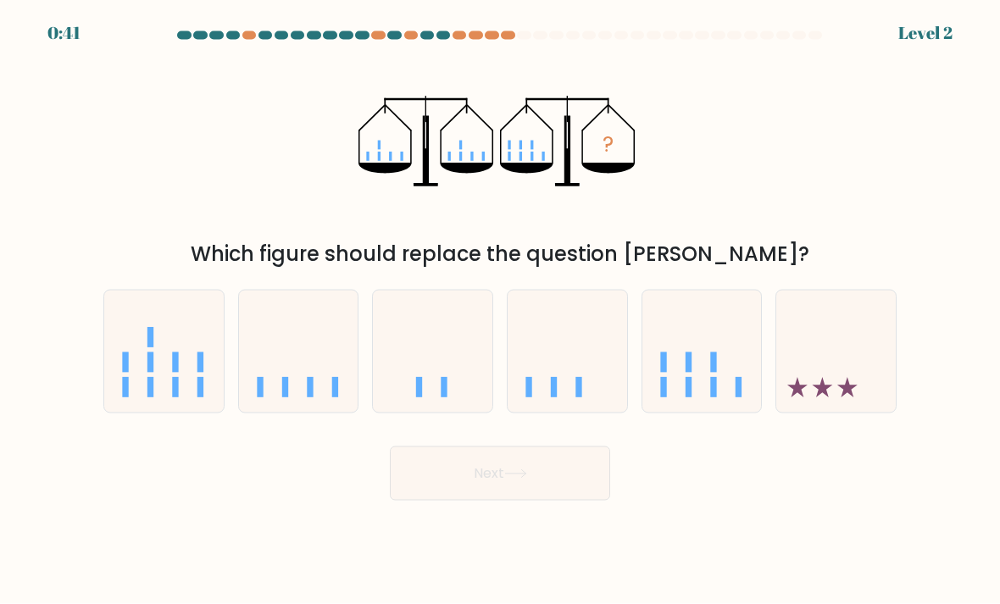
scroll to position [30, 0]
click at [740, 313] on icon at bounding box center [701, 351] width 119 height 99
click at [501, 311] on input "e." at bounding box center [500, 306] width 1 height 8
radio input "true"
click at [446, 468] on button "Next" at bounding box center [500, 473] width 220 height 54
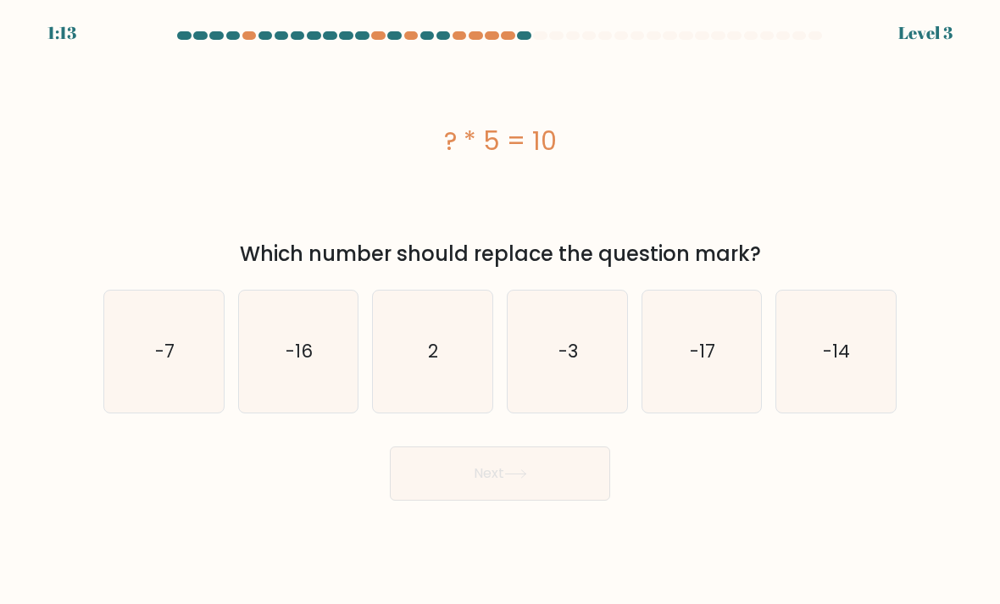
scroll to position [19, 0]
click at [410, 374] on icon "2" at bounding box center [432, 351] width 119 height 119
click at [500, 311] on input "c. 2" at bounding box center [500, 306] width 1 height 8
radio input "true"
click at [436, 479] on button "Next" at bounding box center [500, 473] width 220 height 54
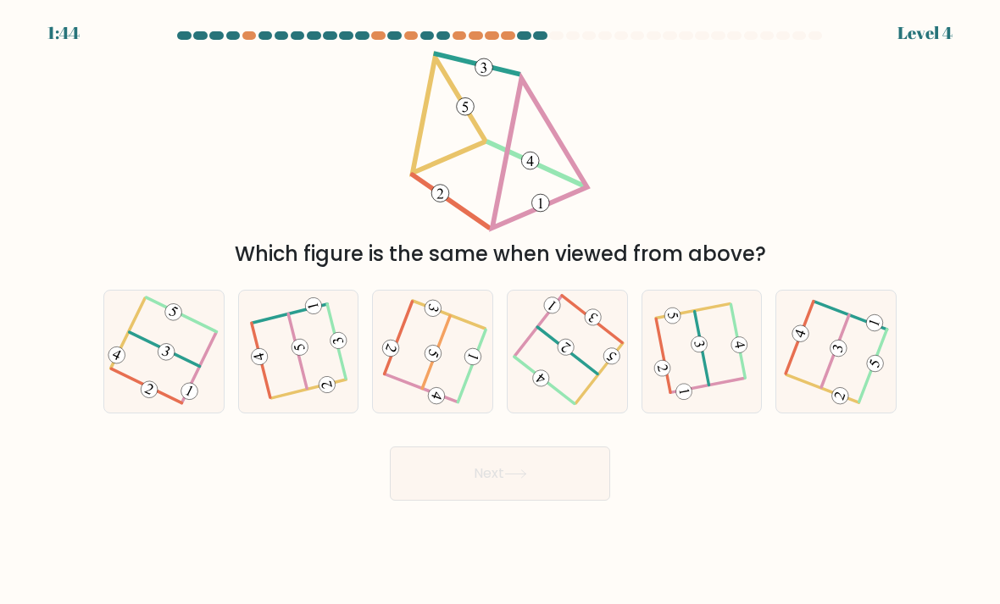
click at [158, 337] on icon at bounding box center [163, 350] width 98 height 97
click at [500, 311] on input "a." at bounding box center [500, 306] width 1 height 8
radio input "true"
click at [736, 324] on 504 at bounding box center [738, 342] width 14 height 74
click at [501, 311] on input "e." at bounding box center [500, 306] width 1 height 8
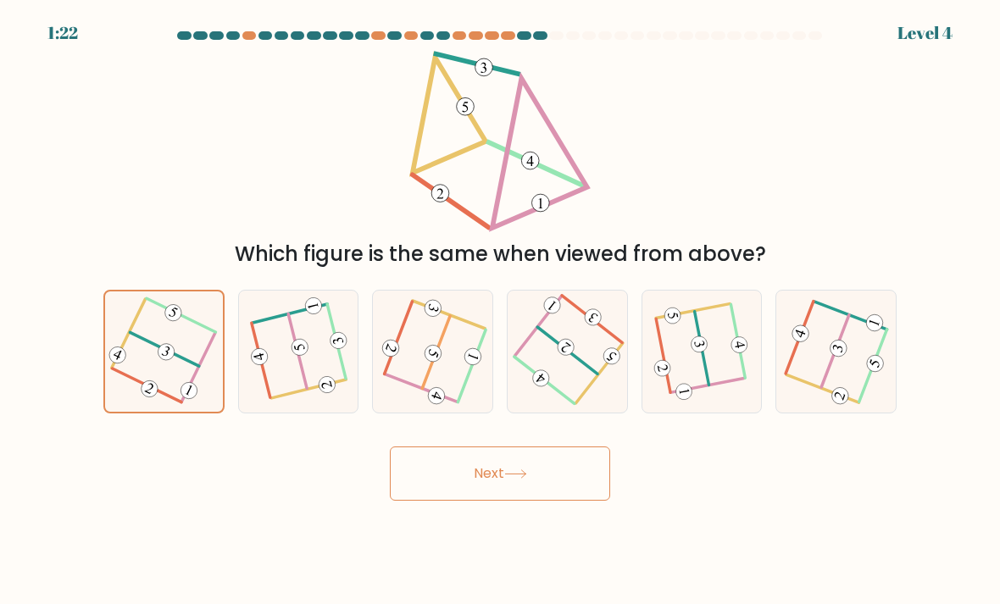
radio input "true"
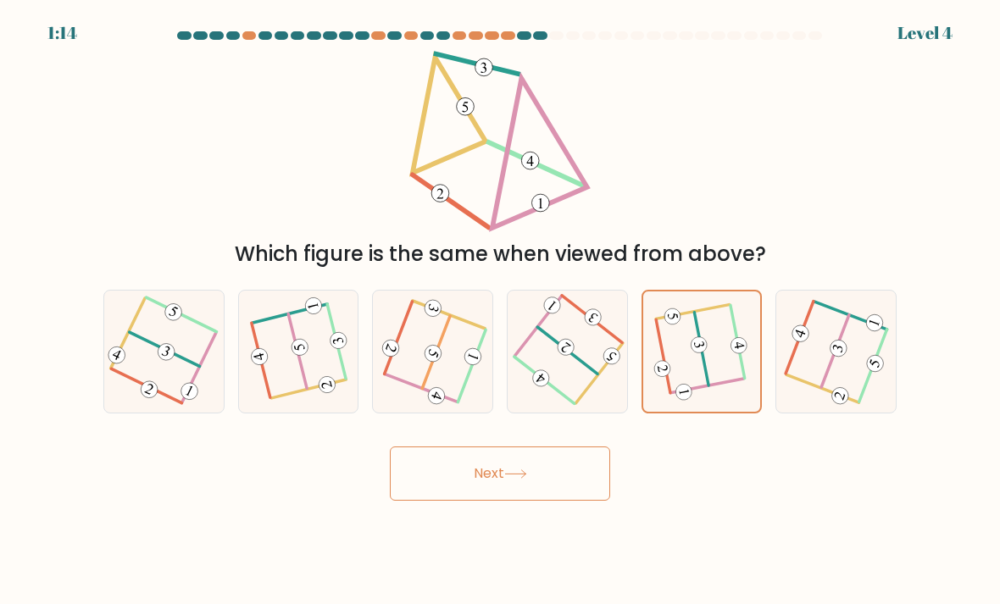
click at [475, 474] on button "Next" at bounding box center [500, 473] width 220 height 54
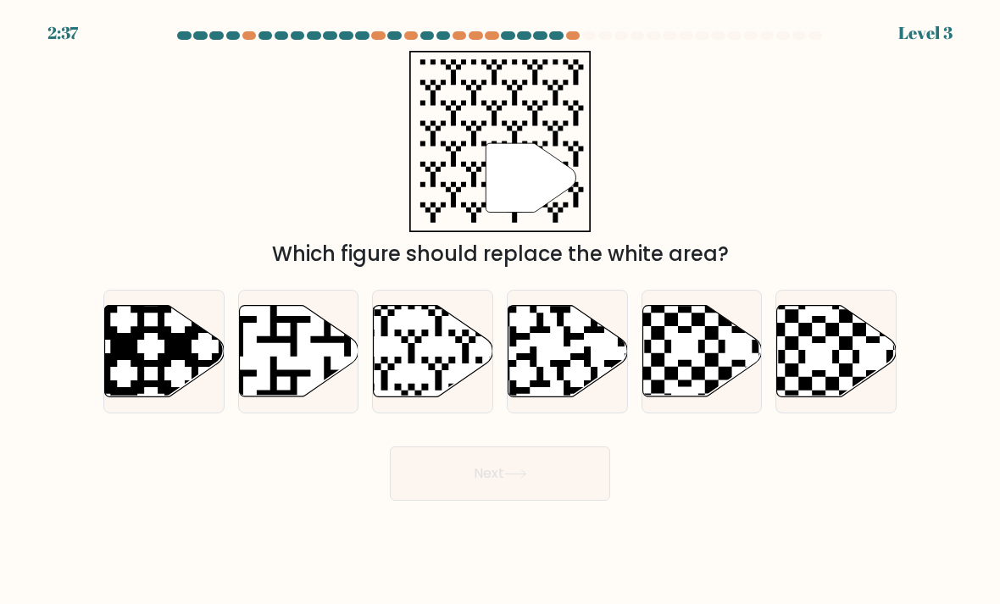
click at [412, 353] on icon at bounding box center [394, 303] width 216 height 216
click at [500, 311] on input "c." at bounding box center [500, 306] width 1 height 8
radio input "true"
click at [477, 468] on button "Next" at bounding box center [500, 473] width 220 height 54
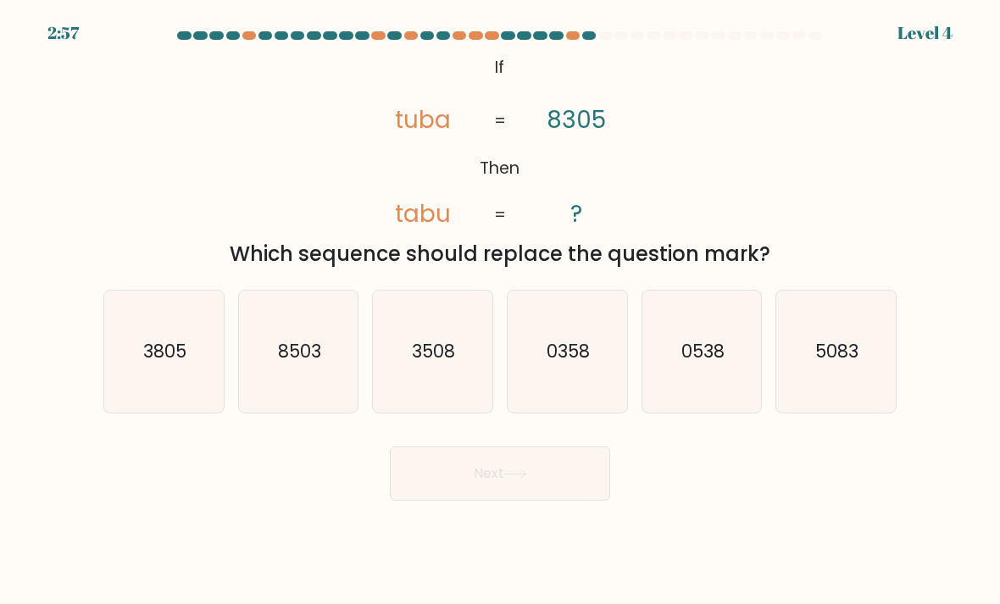
click at [273, 391] on icon "8503" at bounding box center [298, 351] width 119 height 119
click at [500, 311] on input "b. 8503" at bounding box center [500, 306] width 1 height 8
radio input "true"
click at [574, 468] on button "Next" at bounding box center [500, 473] width 220 height 54
click at [443, 388] on icon "8720" at bounding box center [432, 351] width 119 height 119
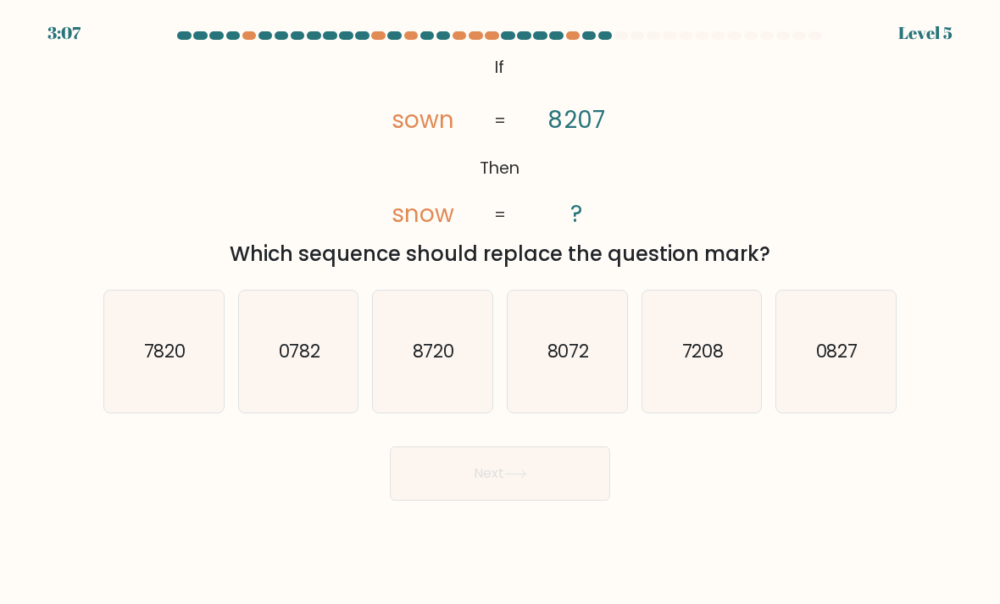
click at [500, 311] on input "c. 8720" at bounding box center [500, 306] width 1 height 8
radio input "true"
click at [470, 496] on button "Next" at bounding box center [500, 473] width 220 height 54
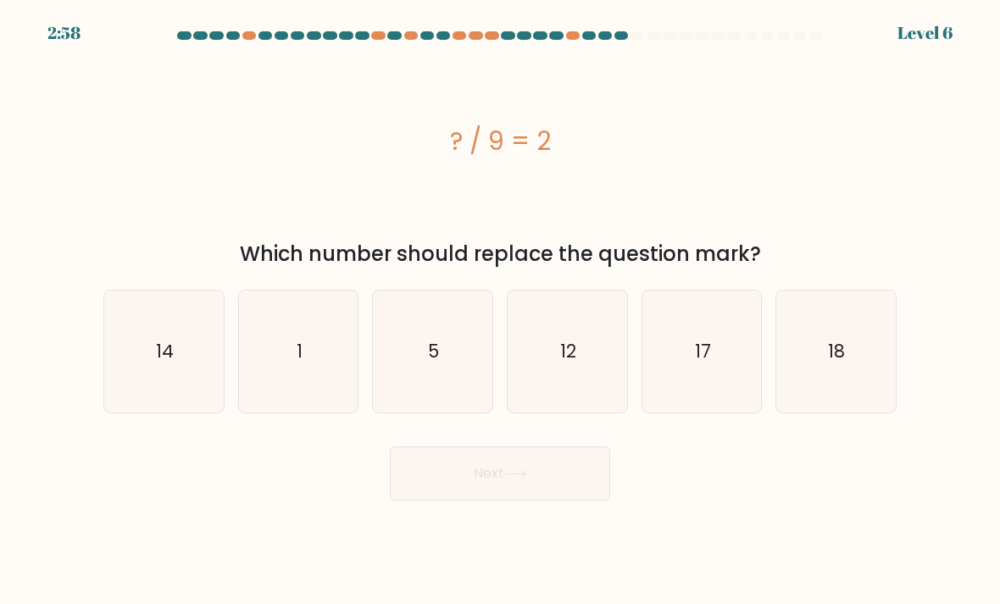
click at [445, 468] on button "Next" at bounding box center [500, 473] width 220 height 54
click at [884, 140] on div "? / 9 = 2" at bounding box center [499, 141] width 793 height 38
click at [830, 323] on icon "18" at bounding box center [835, 351] width 119 height 119
click at [501, 311] on input "f. 18" at bounding box center [500, 306] width 1 height 8
radio input "true"
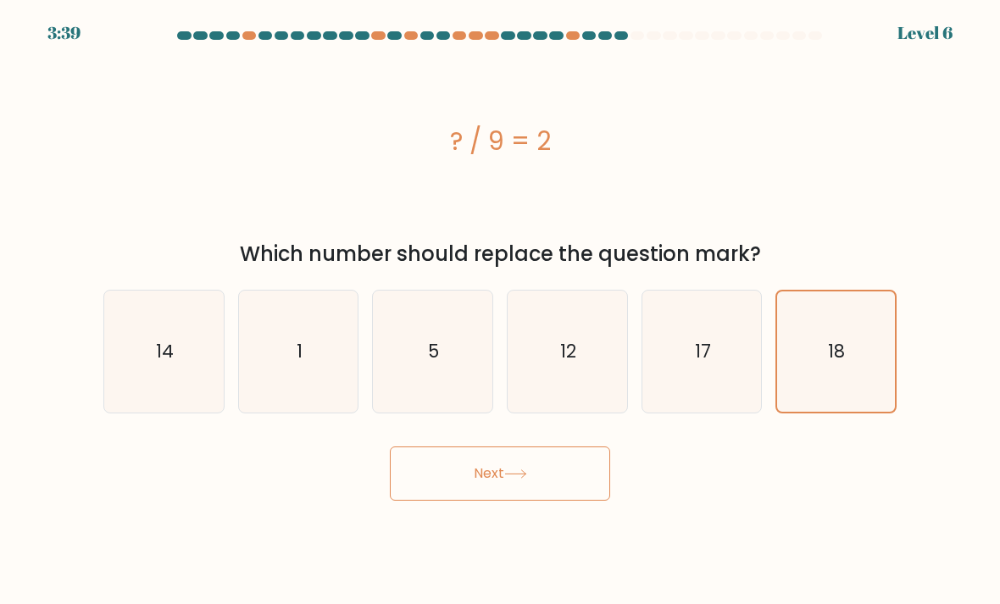
click at [413, 464] on button "Next" at bounding box center [500, 473] width 220 height 54
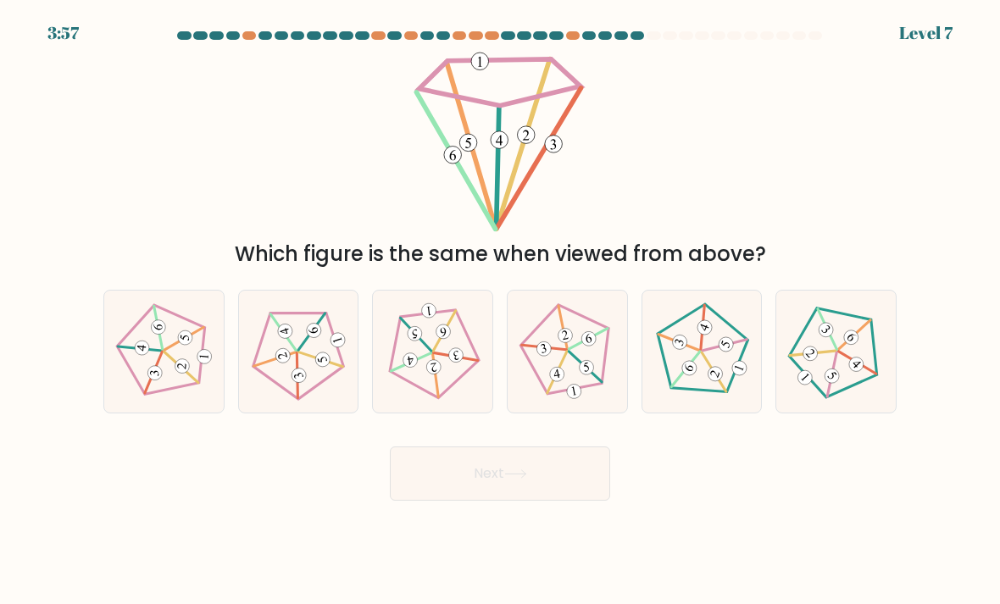
click at [169, 330] on icon at bounding box center [163, 350] width 97 height 97
click at [500, 311] on input "a." at bounding box center [500, 306] width 1 height 8
radio input "true"
click at [424, 481] on button "Next" at bounding box center [500, 473] width 220 height 54
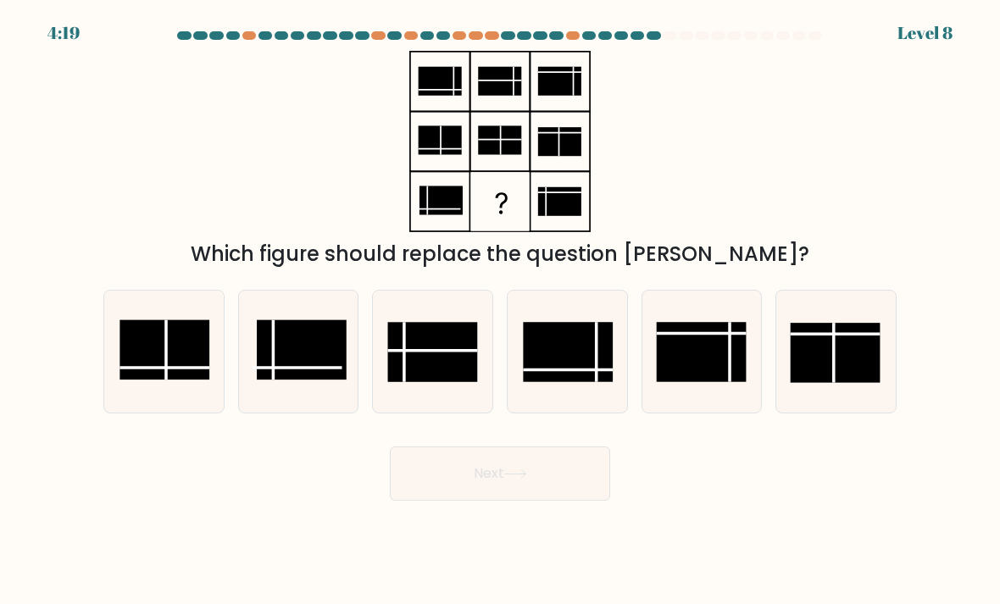
click at [273, 326] on line at bounding box center [273, 350] width 0 height 60
click at [500, 311] on input "b." at bounding box center [500, 306] width 1 height 8
radio input "true"
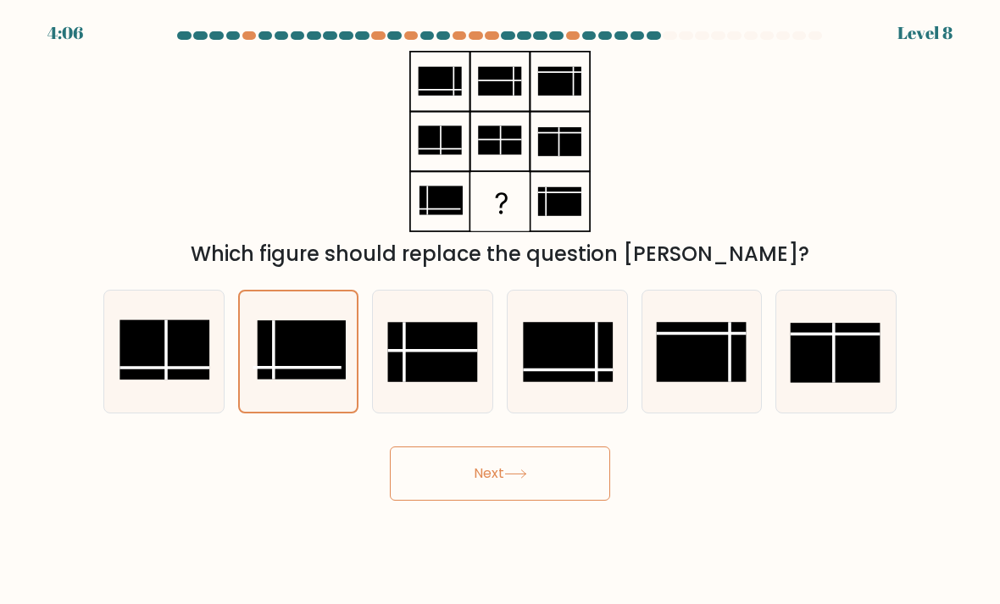
click at [414, 335] on rect at bounding box center [433, 352] width 90 height 60
click at [500, 311] on input "c." at bounding box center [500, 306] width 1 height 8
radio input "true"
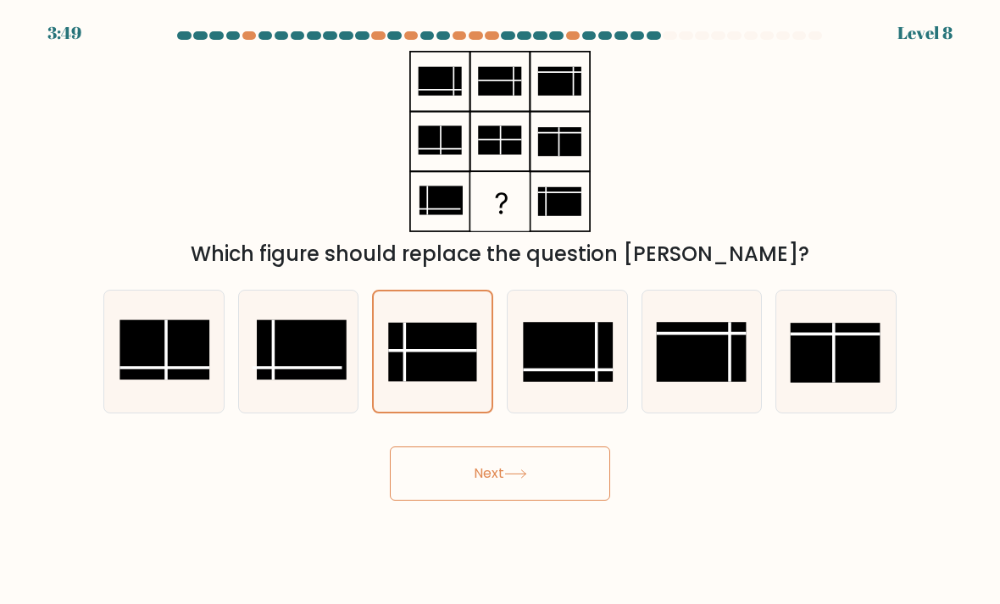
click at [506, 483] on button "Next" at bounding box center [500, 473] width 220 height 54
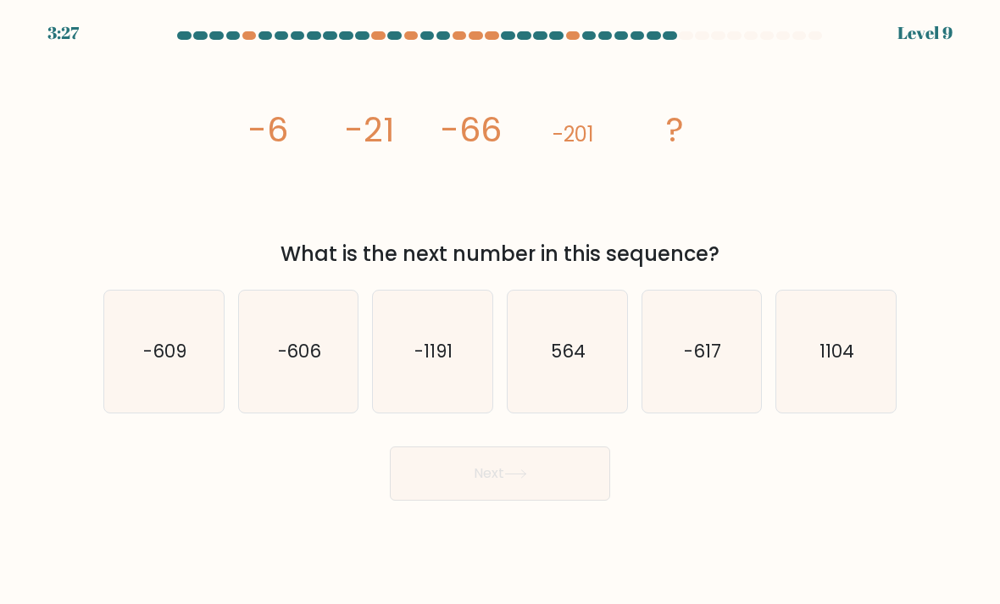
click at [291, 295] on icon "-606" at bounding box center [298, 351] width 119 height 119
click at [500, 302] on input "b. -606" at bounding box center [500, 306] width 1 height 8
radio input "true"
click at [459, 474] on button "Next" at bounding box center [500, 473] width 220 height 54
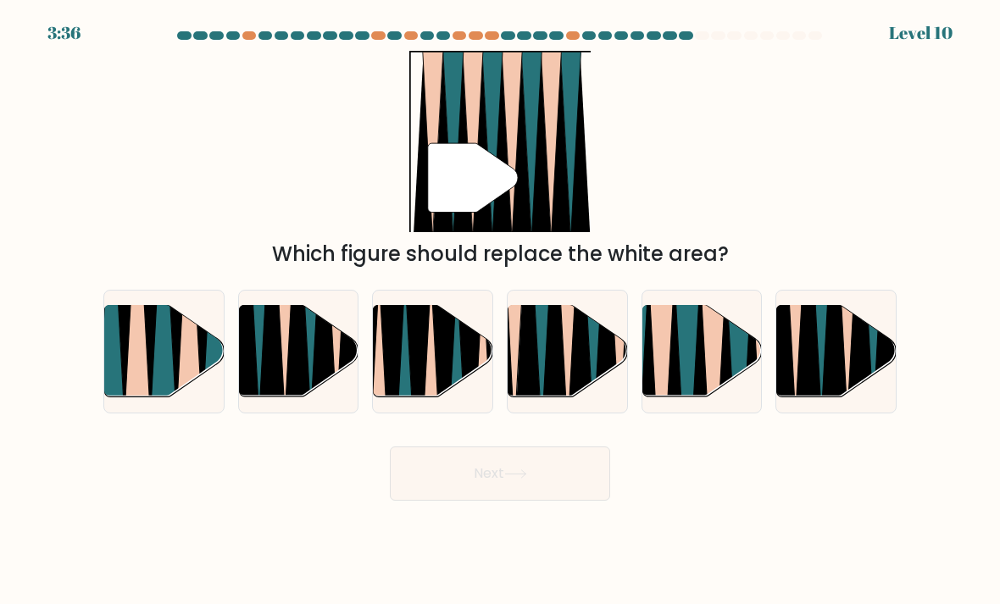
click at [868, 323] on icon at bounding box center [860, 306] width 27 height 239
click at [501, 311] on input "f." at bounding box center [500, 306] width 1 height 8
radio input "true"
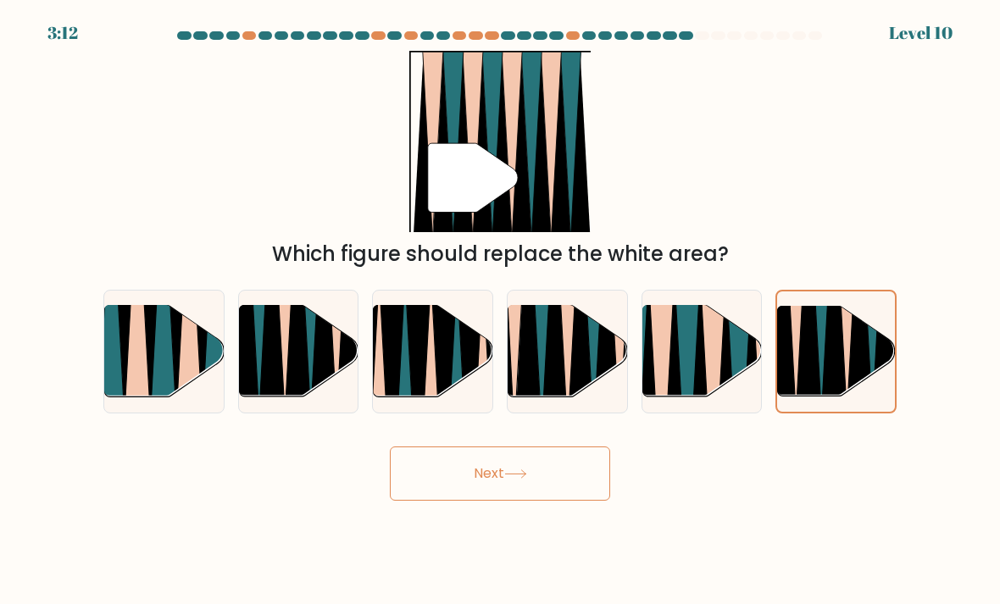
click at [578, 327] on icon at bounding box center [580, 304] width 26 height 238
click at [501, 311] on input "d." at bounding box center [500, 306] width 1 height 8
radio input "true"
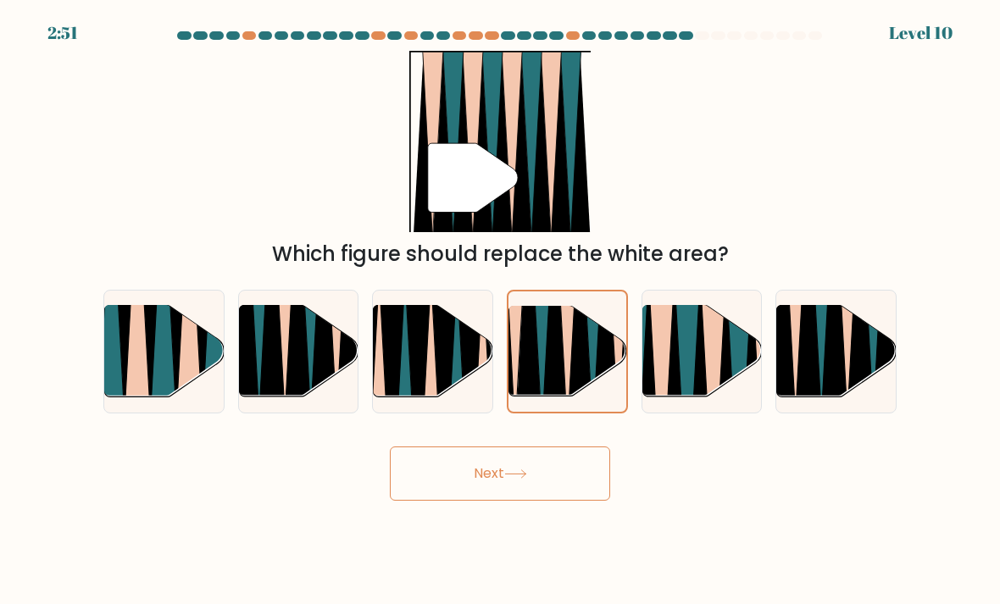
click at [504, 474] on button "Next" at bounding box center [500, 473] width 220 height 54
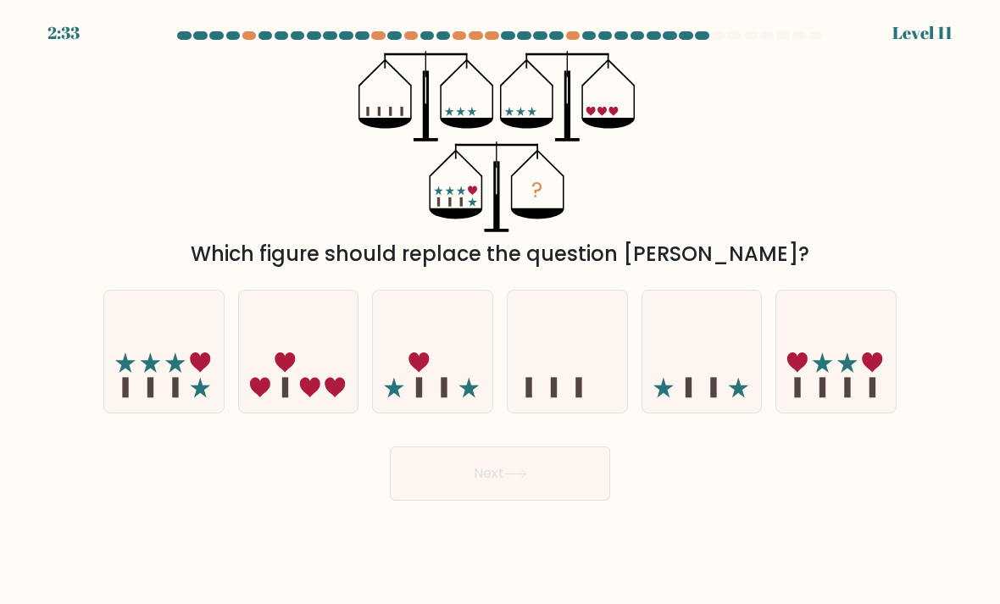
click at [857, 308] on icon at bounding box center [835, 351] width 119 height 99
click at [501, 308] on input "f." at bounding box center [500, 306] width 1 height 8
radio input "true"
click at [284, 321] on icon at bounding box center [298, 351] width 119 height 99
click at [500, 311] on input "b." at bounding box center [500, 306] width 1 height 8
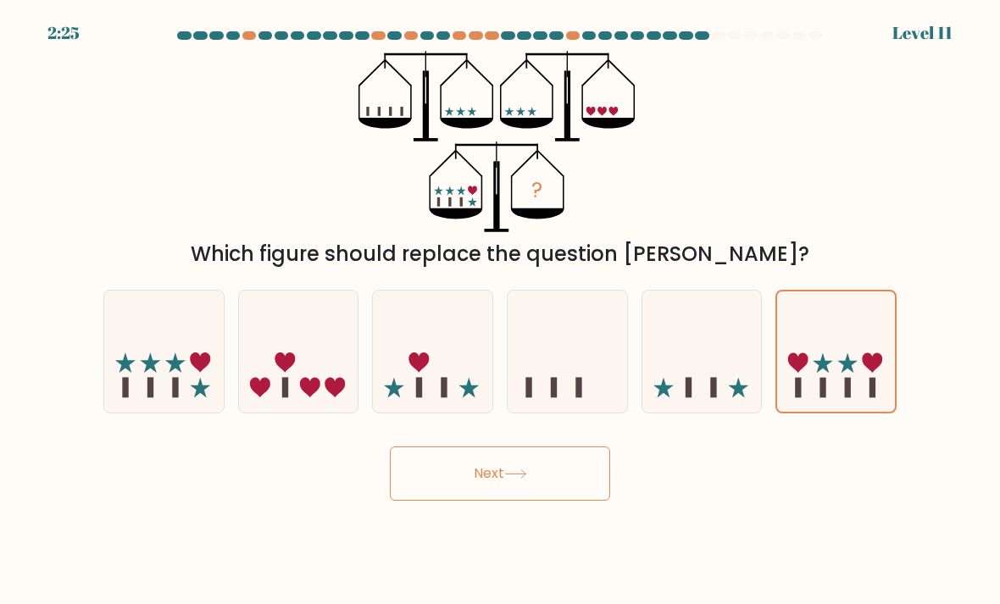
radio input "true"
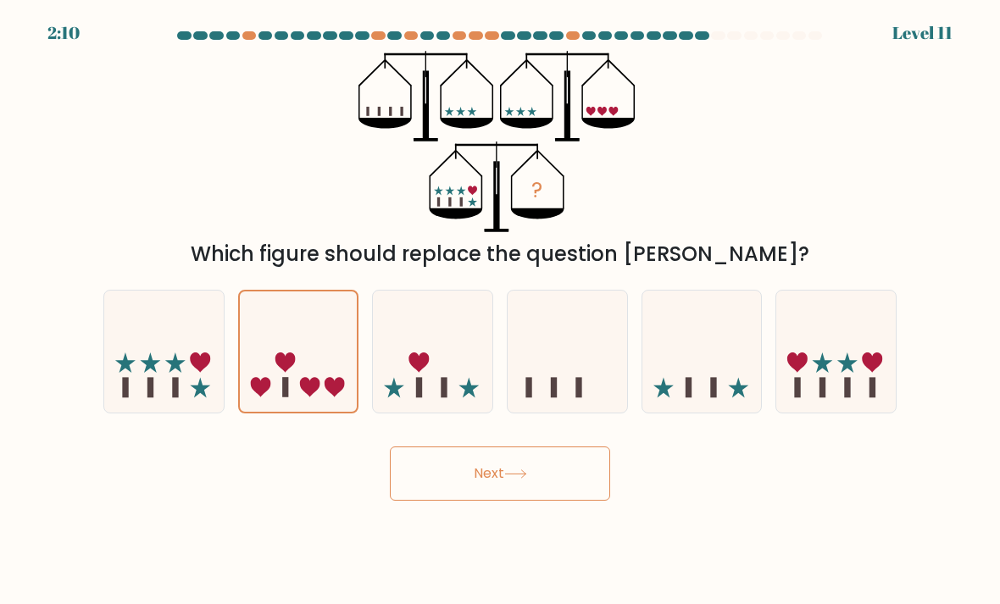
click at [859, 309] on icon at bounding box center [835, 351] width 119 height 99
click at [501, 309] on input "f." at bounding box center [500, 306] width 1 height 8
radio input "true"
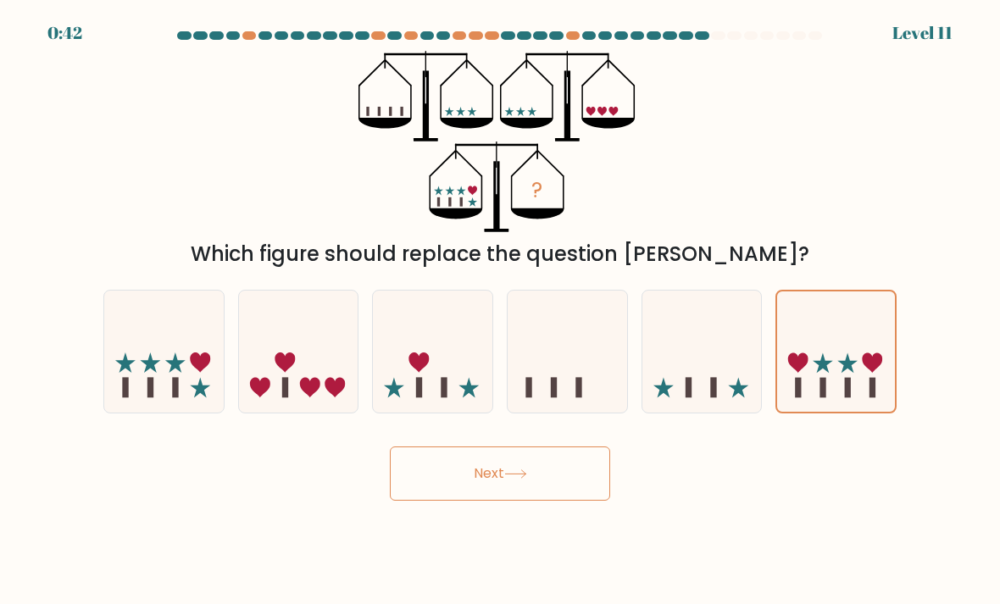
scroll to position [4, 0]
click at [588, 493] on button "Next" at bounding box center [500, 473] width 220 height 54
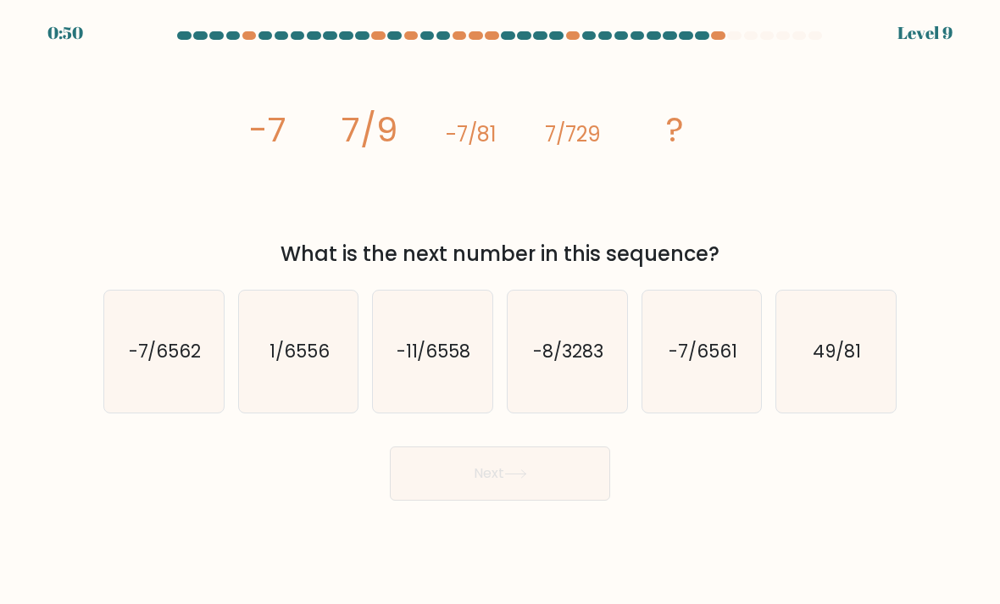
click at [118, 397] on icon "-7/6562" at bounding box center [163, 351] width 119 height 119
click at [500, 311] on input "a. -7/6562" at bounding box center [500, 306] width 1 height 8
radio input "true"
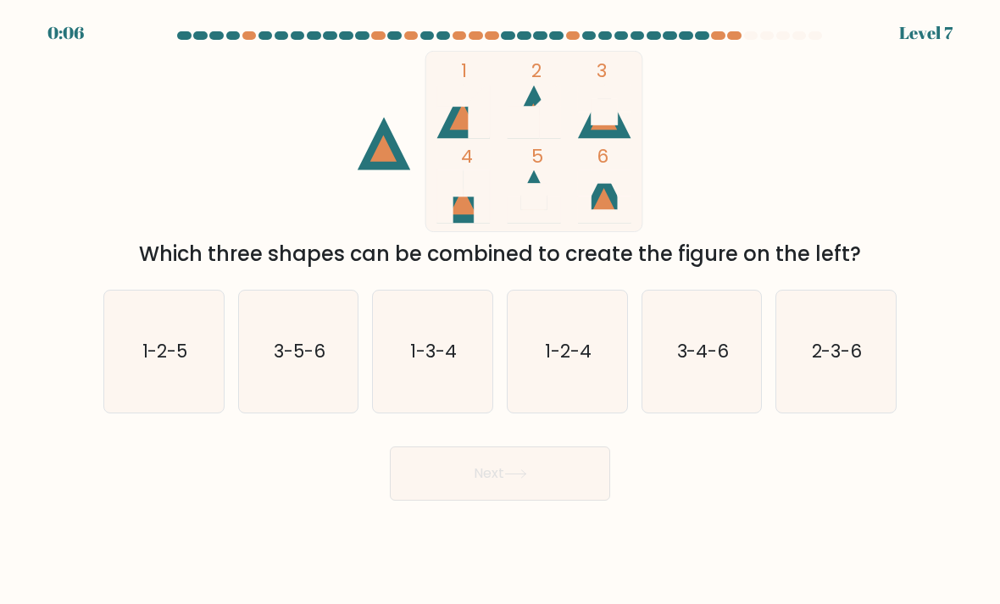
click at [742, 352] on icon "3-4-6" at bounding box center [701, 351] width 119 height 119
click at [501, 311] on input "e. 3-4-6" at bounding box center [500, 306] width 1 height 8
radio input "true"
click at [442, 498] on button "Next" at bounding box center [500, 473] width 220 height 54
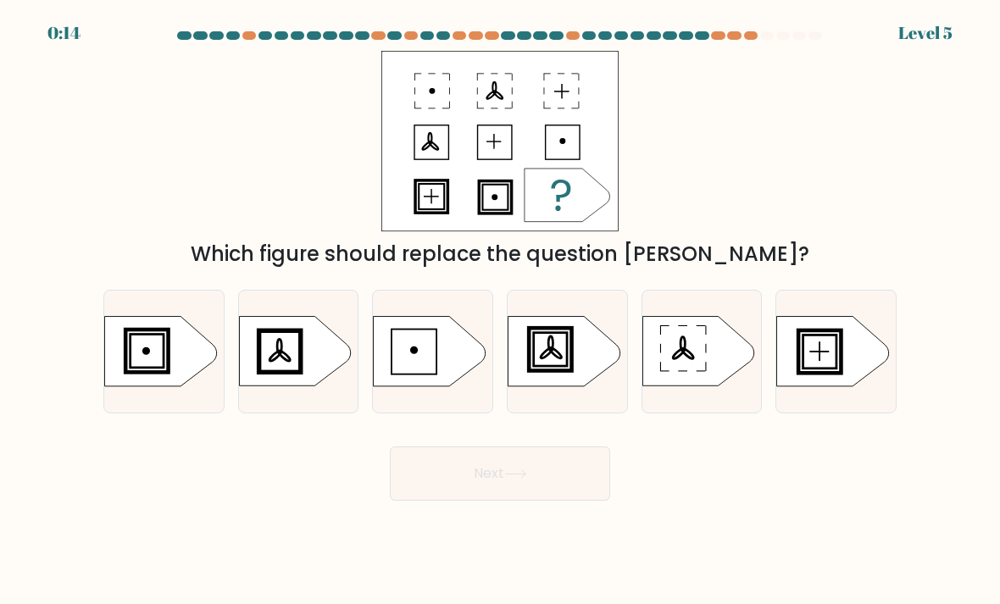
click at [579, 360] on icon at bounding box center [563, 351] width 112 height 69
click at [501, 311] on input "d." at bounding box center [500, 306] width 1 height 8
radio input "true"
click at [571, 495] on button "Next" at bounding box center [500, 473] width 220 height 54
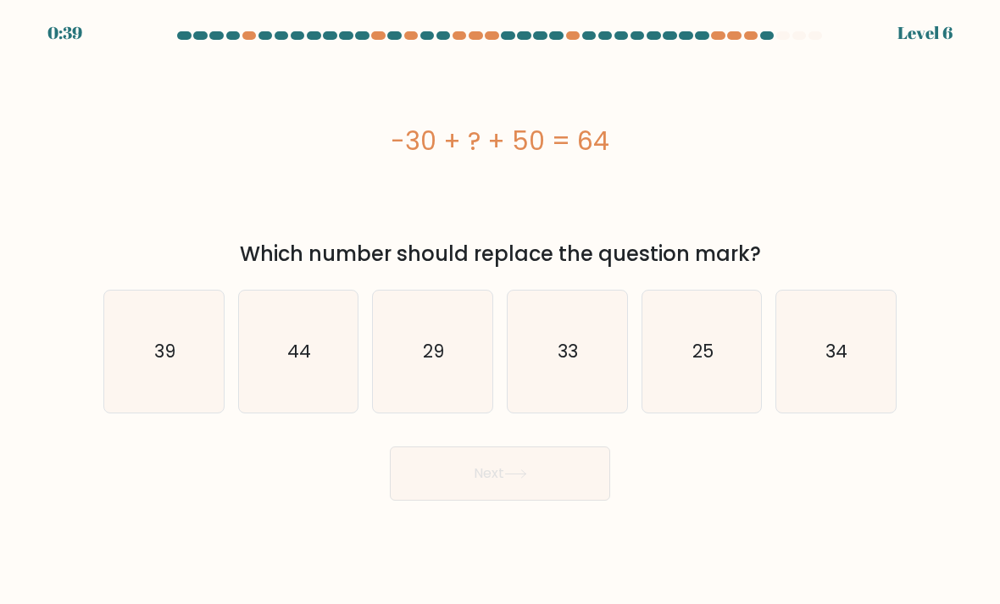
click at [294, 339] on icon "44" at bounding box center [298, 351] width 119 height 119
click at [500, 311] on input "b. 44" at bounding box center [500, 306] width 1 height 8
radio input "true"
click at [556, 501] on button "Next" at bounding box center [500, 473] width 220 height 54
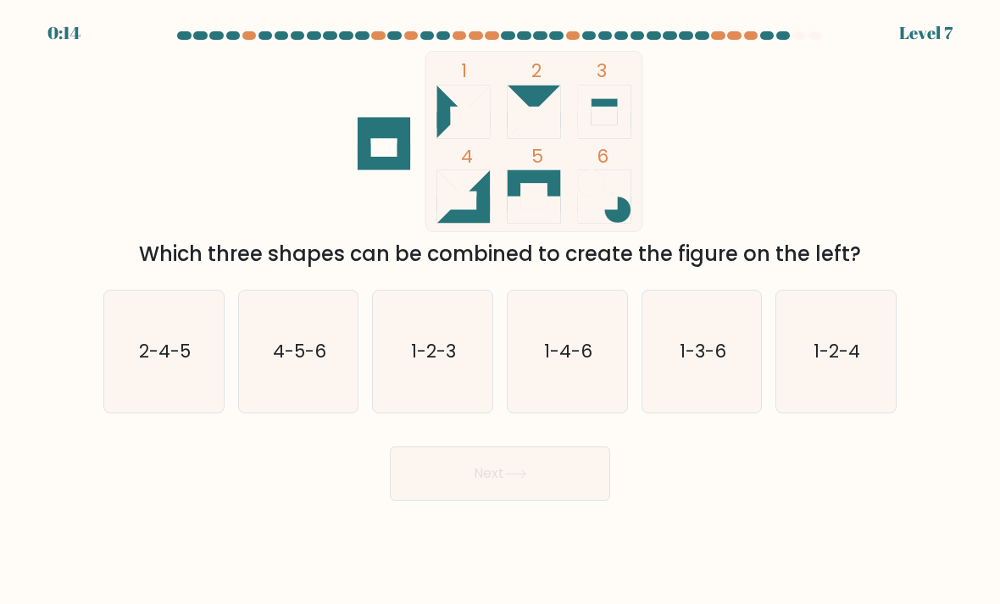
click at [859, 359] on text "1-2-4" at bounding box center [837, 351] width 47 height 25
click at [501, 311] on input "f. 1-2-4" at bounding box center [500, 306] width 1 height 8
radio input "true"
click at [433, 498] on button "Next" at bounding box center [500, 473] width 220 height 54
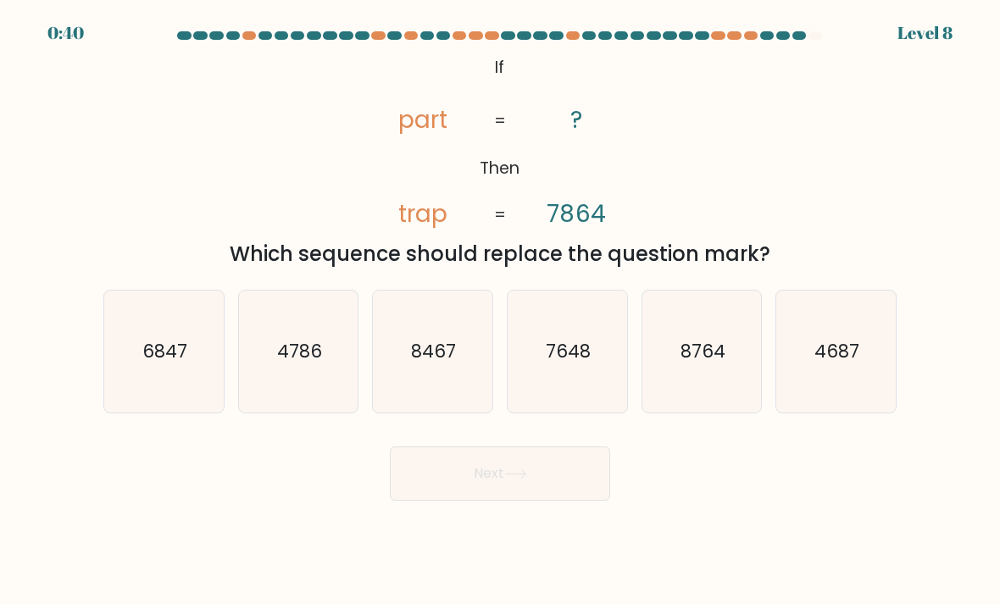
click at [851, 345] on icon "4687" at bounding box center [835, 351] width 119 height 119
click at [501, 311] on input "f. 4687" at bounding box center [500, 306] width 1 height 8
radio input "true"
click at [434, 490] on button "Next" at bounding box center [500, 473] width 220 height 54
click at [533, 481] on button "Next" at bounding box center [500, 473] width 220 height 54
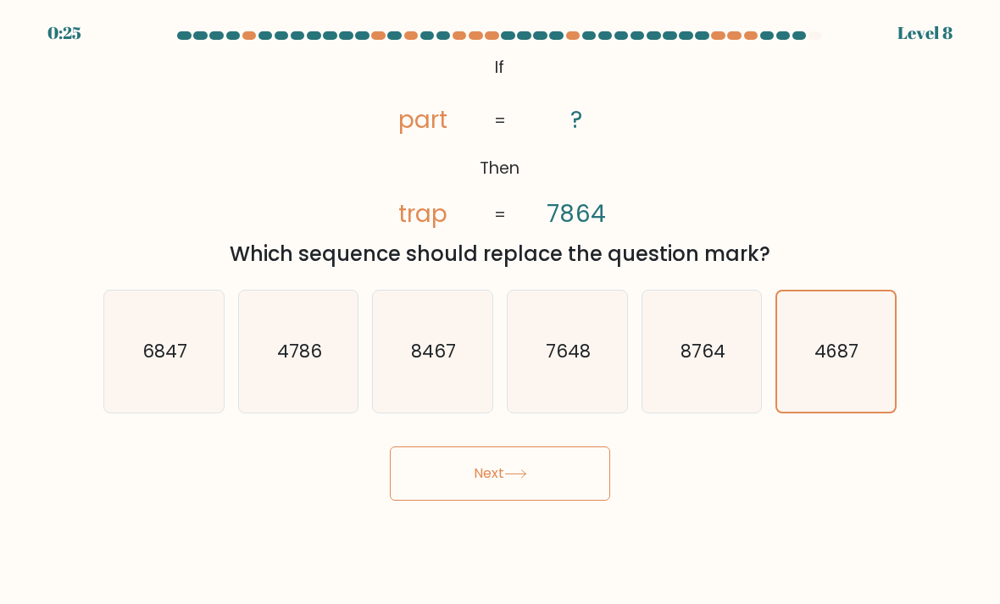
click at [503, 483] on button "Next" at bounding box center [500, 473] width 220 height 54
click at [502, 482] on button "Next" at bounding box center [500, 473] width 220 height 54
click at [568, 479] on button "Next" at bounding box center [500, 473] width 220 height 54
click at [550, 484] on button "Next" at bounding box center [500, 473] width 220 height 54
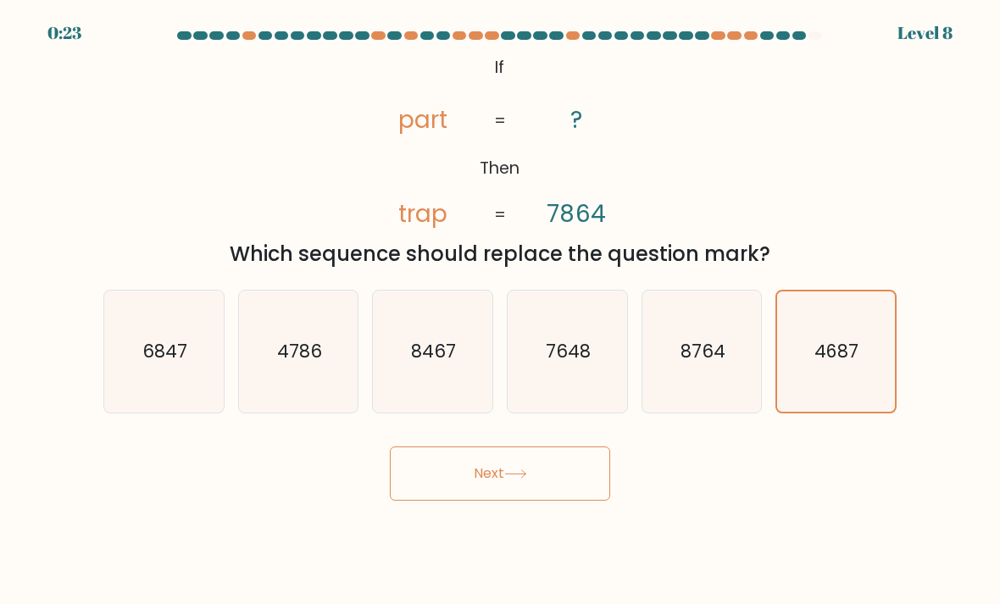
click at [549, 483] on button "Next" at bounding box center [500, 473] width 220 height 54
click at [546, 496] on button "Next" at bounding box center [500, 473] width 220 height 54
click at [574, 455] on div "Next" at bounding box center [499, 467] width 813 height 67
click at [577, 497] on button "Next" at bounding box center [500, 473] width 220 height 54
click at [576, 496] on button "Next" at bounding box center [500, 473] width 220 height 54
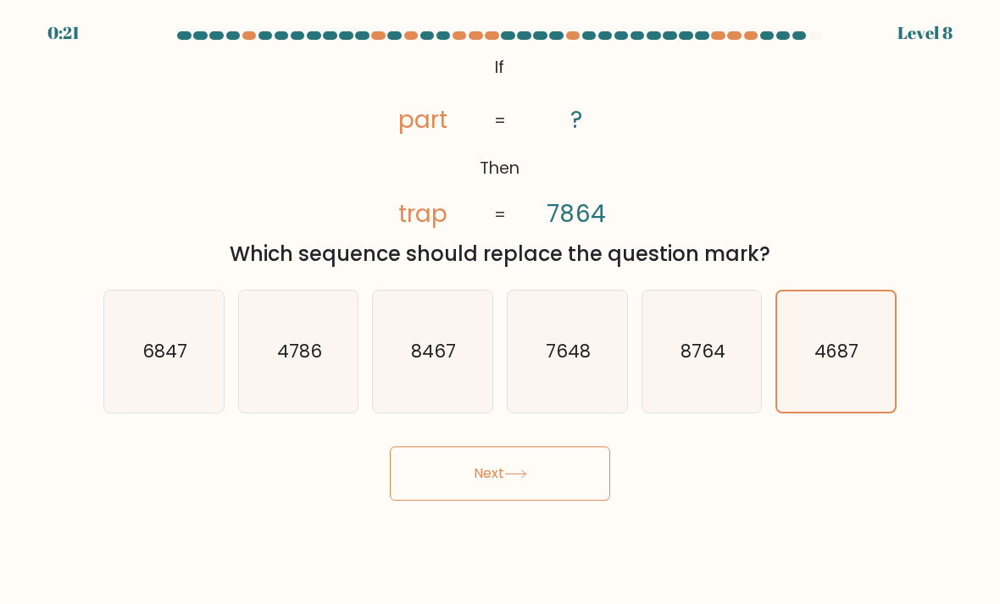
click at [560, 501] on button "Next" at bounding box center [500, 473] width 220 height 54
click at [865, 334] on icon "4687" at bounding box center [835, 351] width 119 height 119
click at [501, 311] on input "f. 4687" at bounding box center [500, 306] width 1 height 8
radio input "true"
click at [571, 483] on button "Next" at bounding box center [500, 473] width 220 height 54
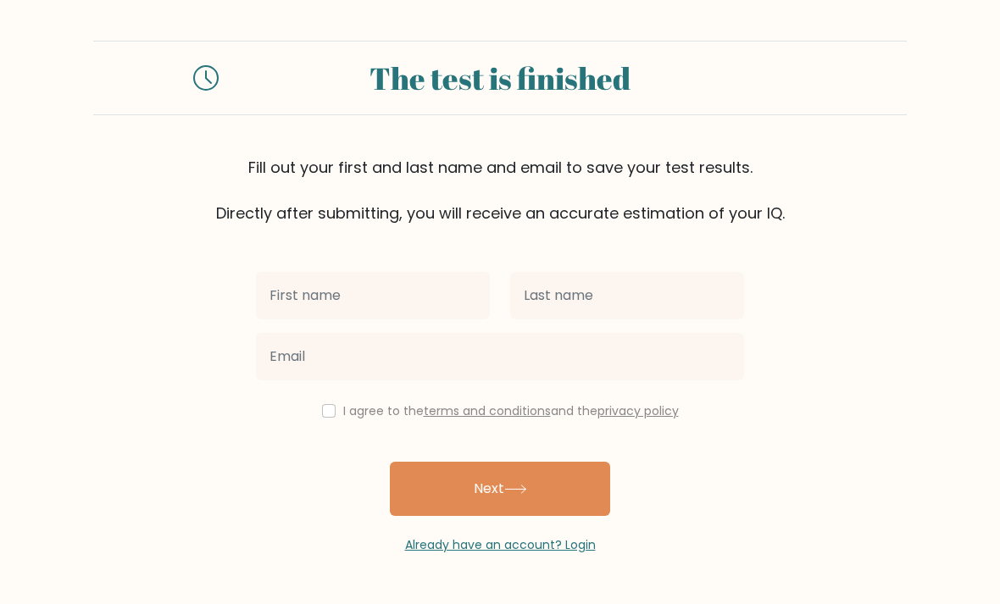
click at [442, 294] on input "text" at bounding box center [373, 295] width 234 height 47
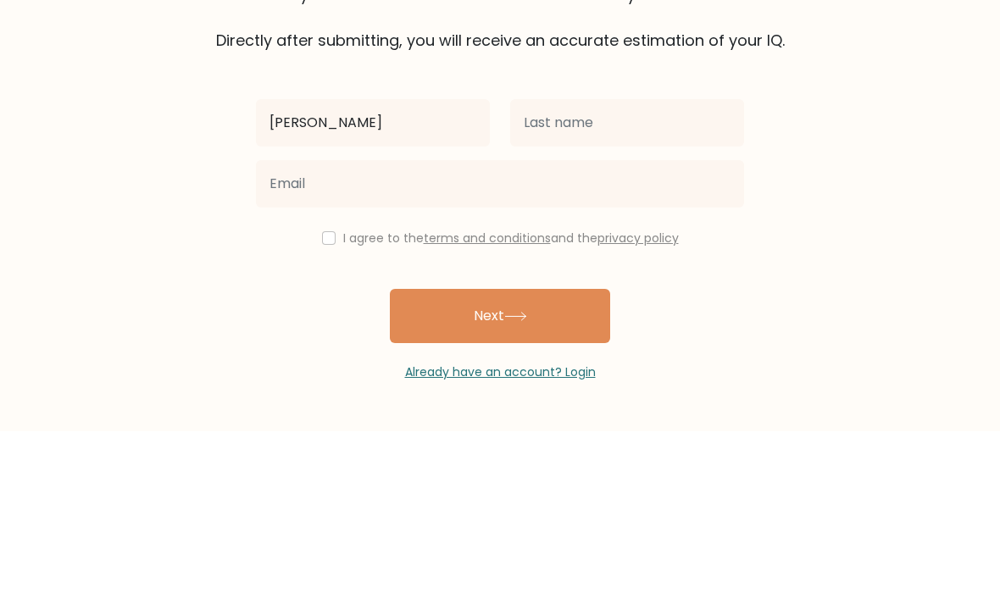
type input "[PERSON_NAME]"
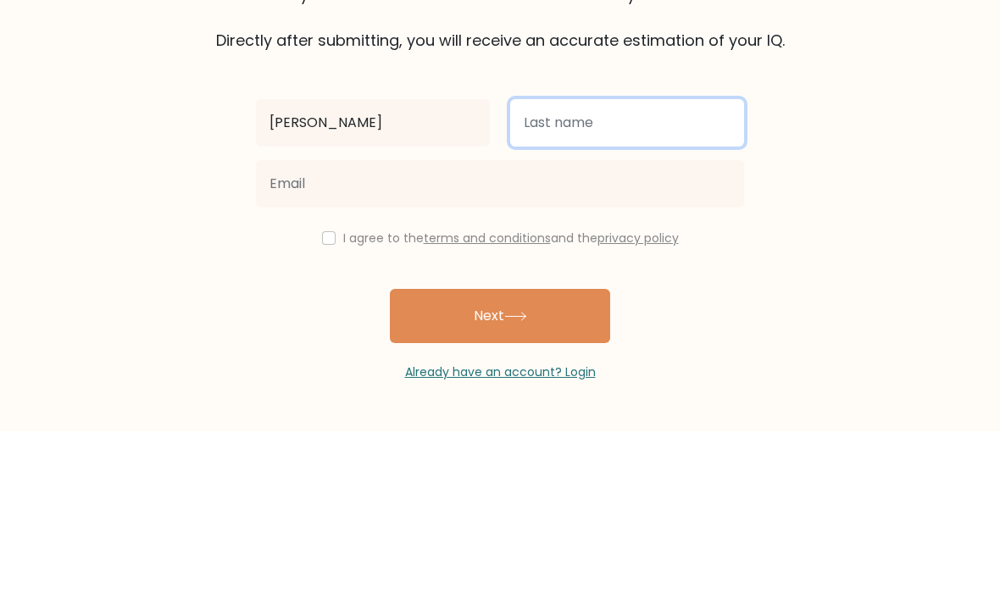
click at [630, 272] on input "text" at bounding box center [627, 295] width 234 height 47
type input "L"
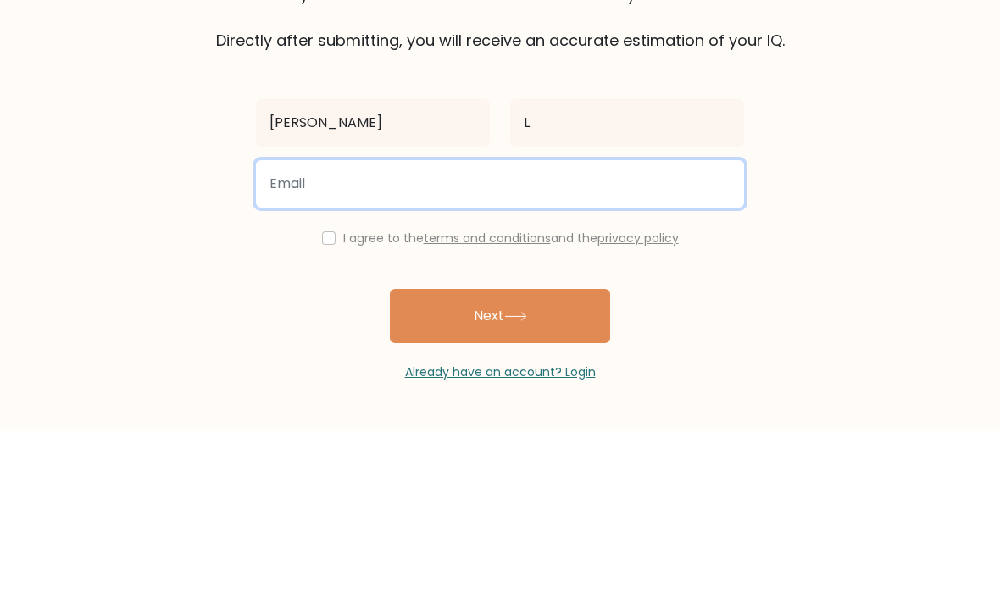
click at [285, 333] on input "email" at bounding box center [500, 356] width 488 height 47
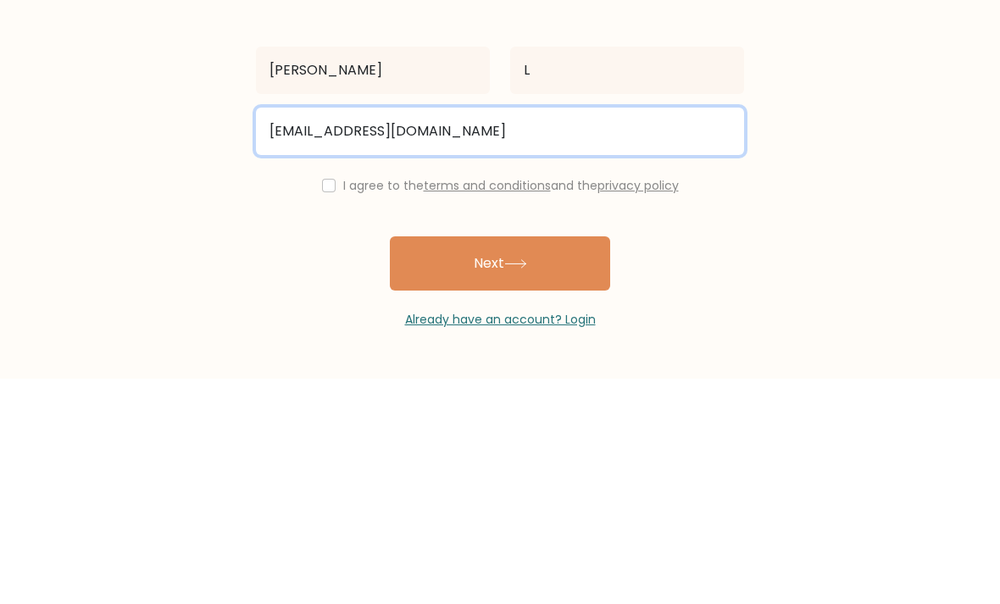
type input "stephanie7luna@gmail.com"
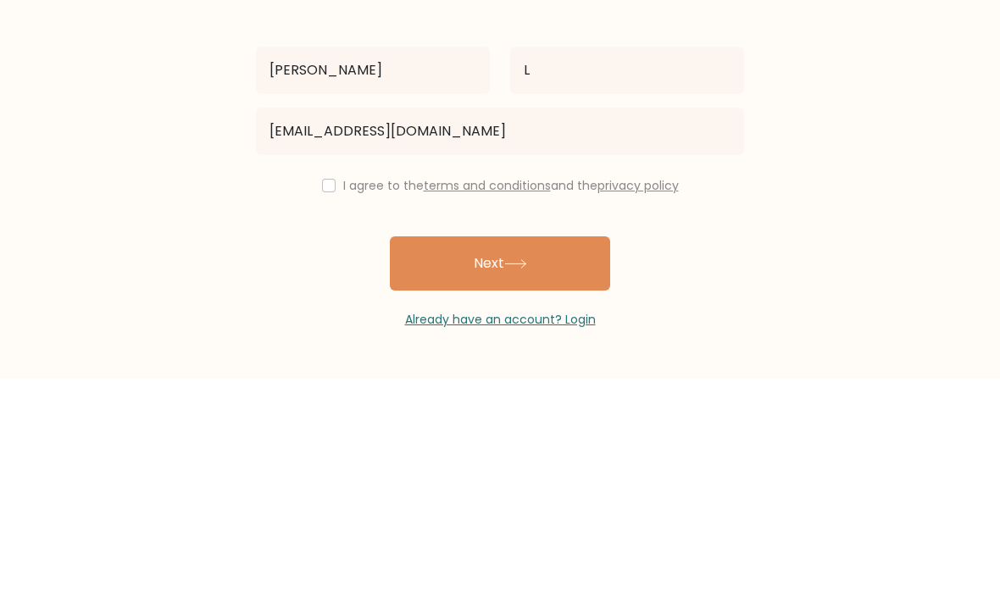
click at [258, 401] on div "I agree to the terms and conditions and the privacy policy" at bounding box center [500, 411] width 508 height 20
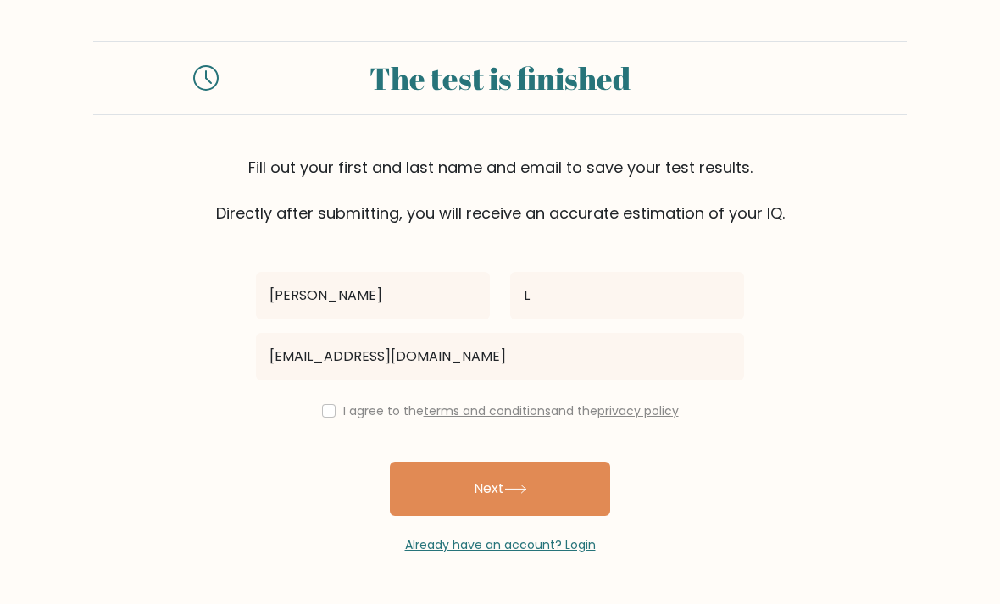
click at [330, 404] on input "checkbox" at bounding box center [329, 411] width 14 height 14
checkbox input "true"
click at [574, 462] on button "Next" at bounding box center [500, 489] width 220 height 54
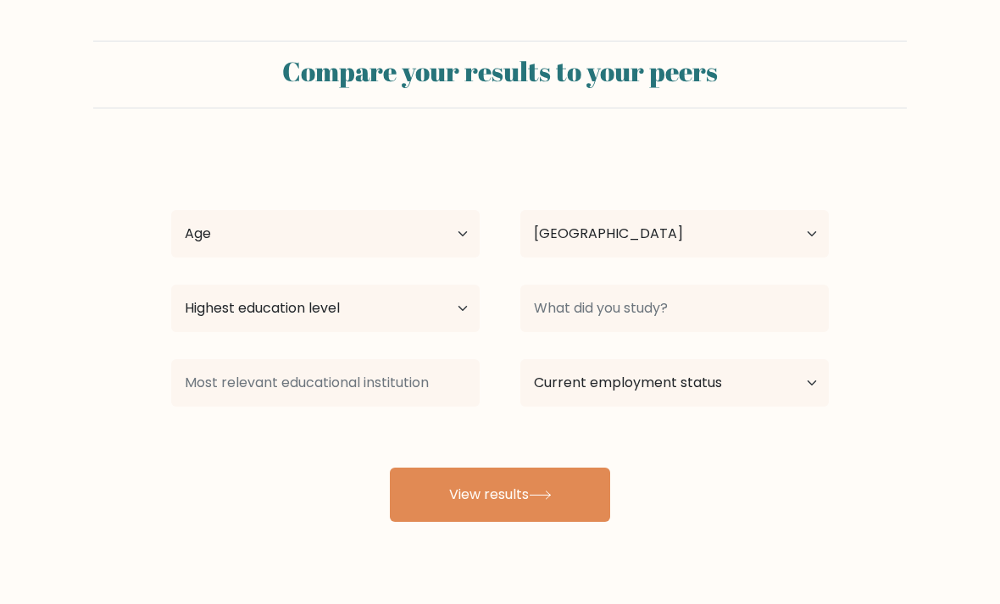
select select "US"
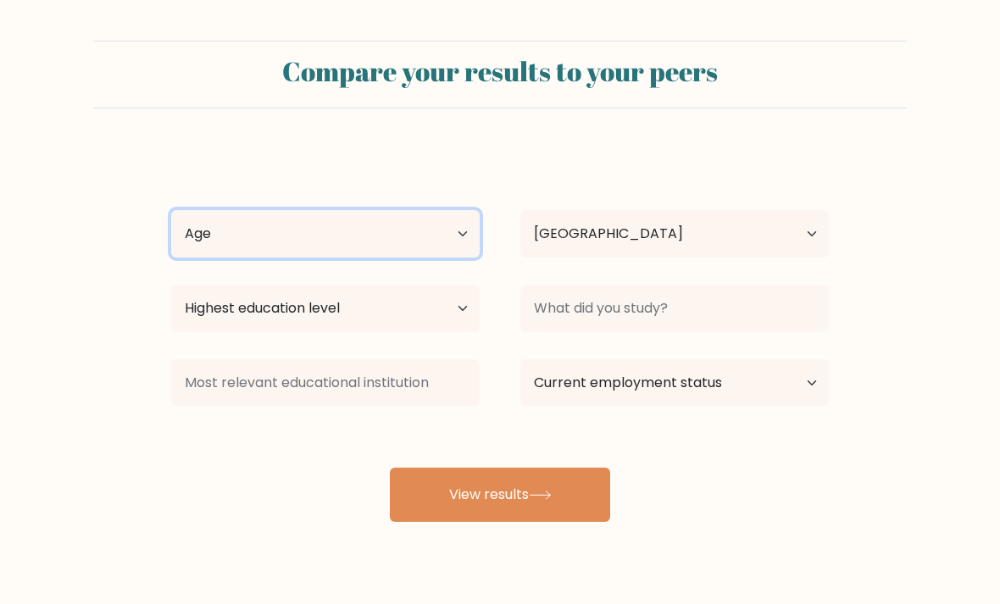
click at [208, 251] on select "Age Under [DEMOGRAPHIC_DATA] [DEMOGRAPHIC_DATA] [DEMOGRAPHIC_DATA] [DEMOGRAPHIC…" at bounding box center [325, 233] width 308 height 47
select select "18_24"
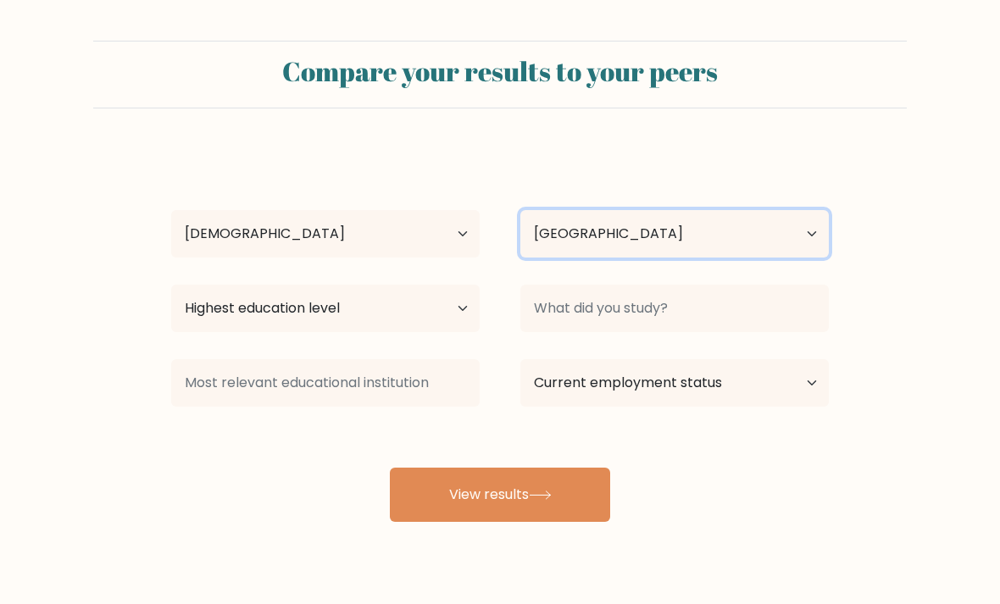
click at [758, 226] on select "Country [GEOGRAPHIC_DATA] [GEOGRAPHIC_DATA] [GEOGRAPHIC_DATA] [US_STATE] [GEOGR…" at bounding box center [674, 233] width 308 height 47
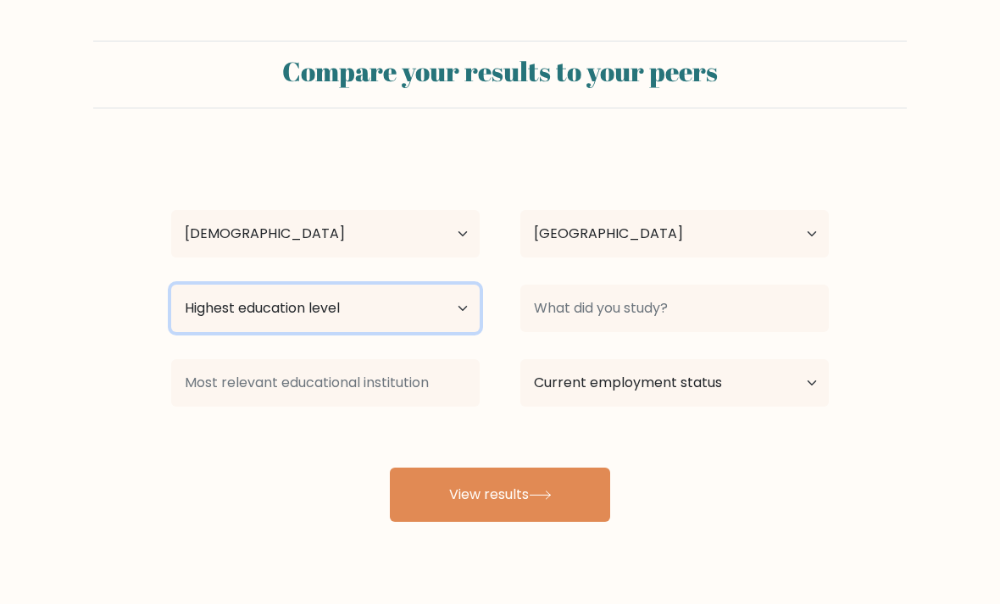
click at [220, 306] on select "Highest education level No schooling Primary Lower Secondary Upper Secondary Oc…" at bounding box center [325, 308] width 308 height 47
select select "bachelors_degree"
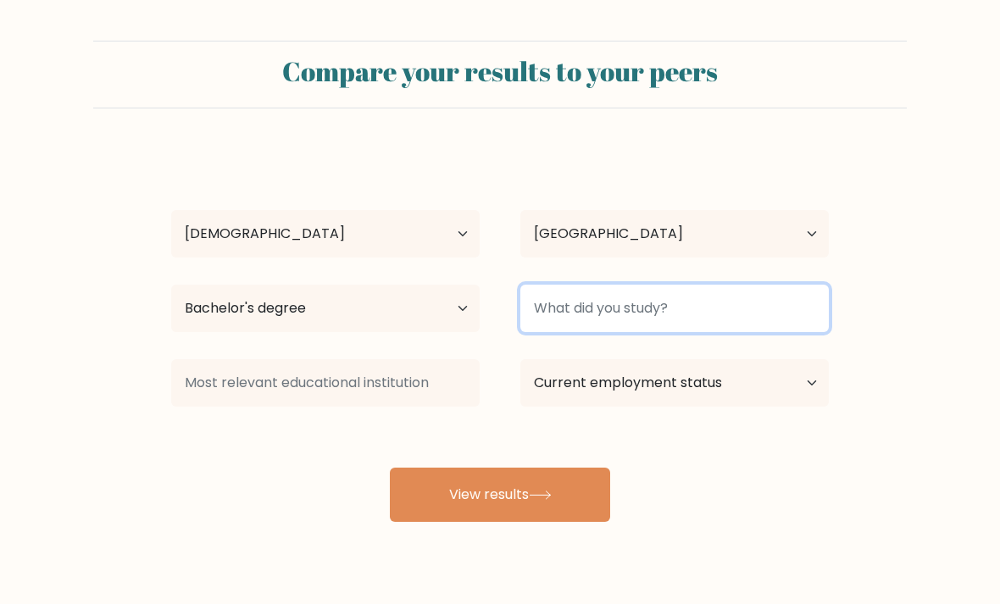
click at [765, 295] on input at bounding box center [674, 308] width 308 height 47
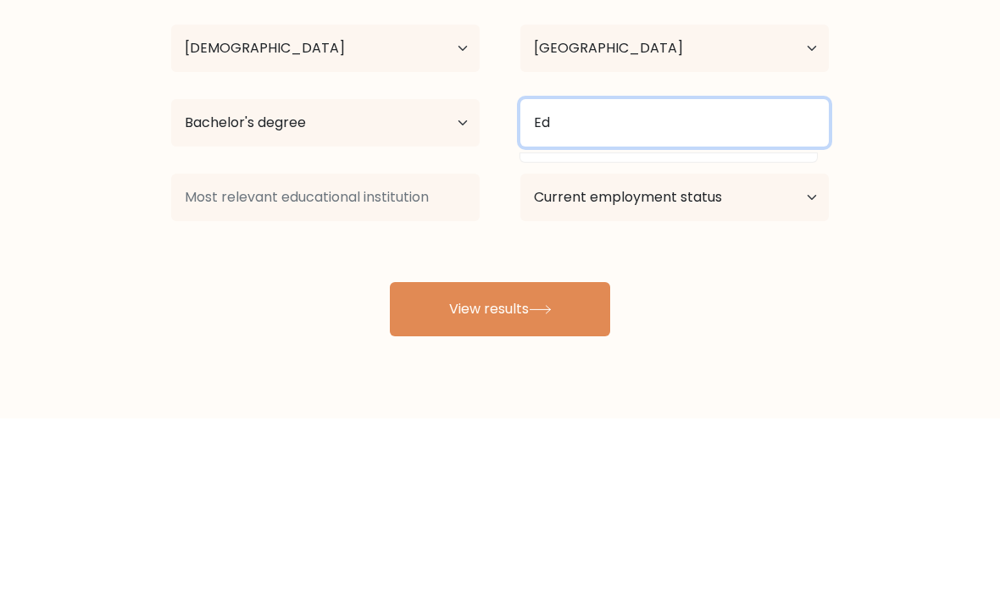
type input "E"
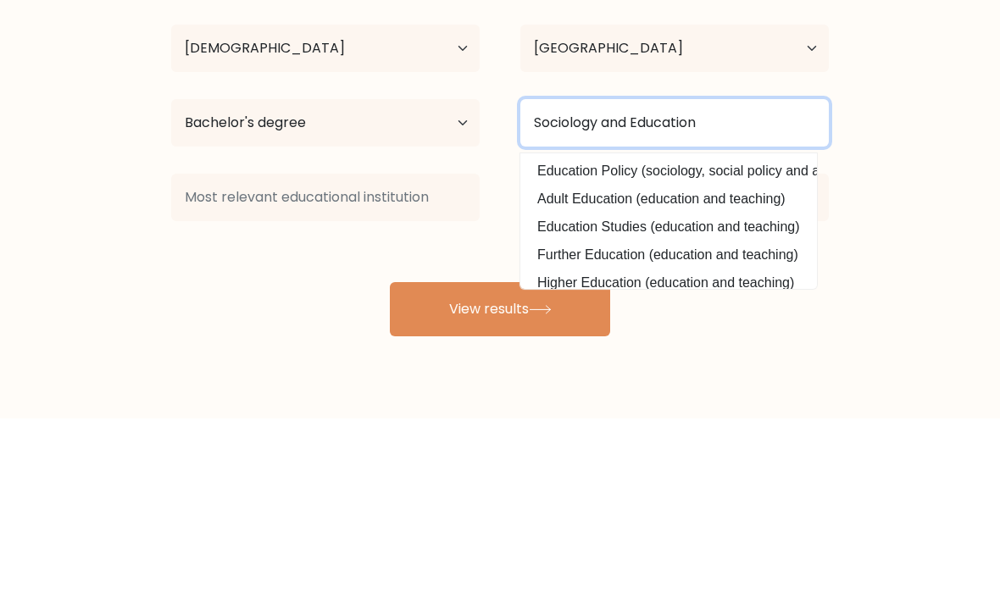
type input "Sociology and Education"
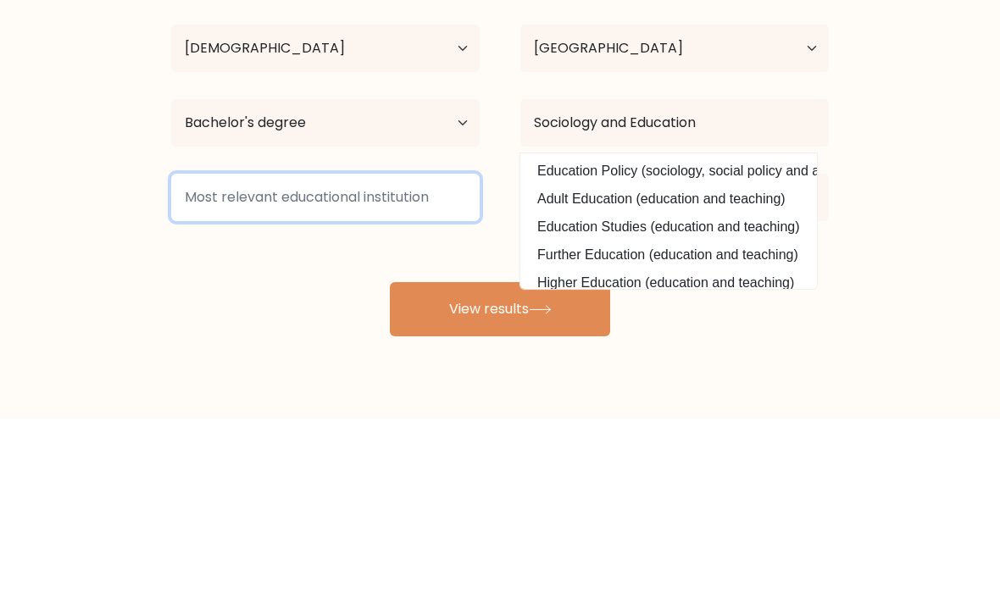
click at [200, 359] on input at bounding box center [325, 382] width 308 height 47
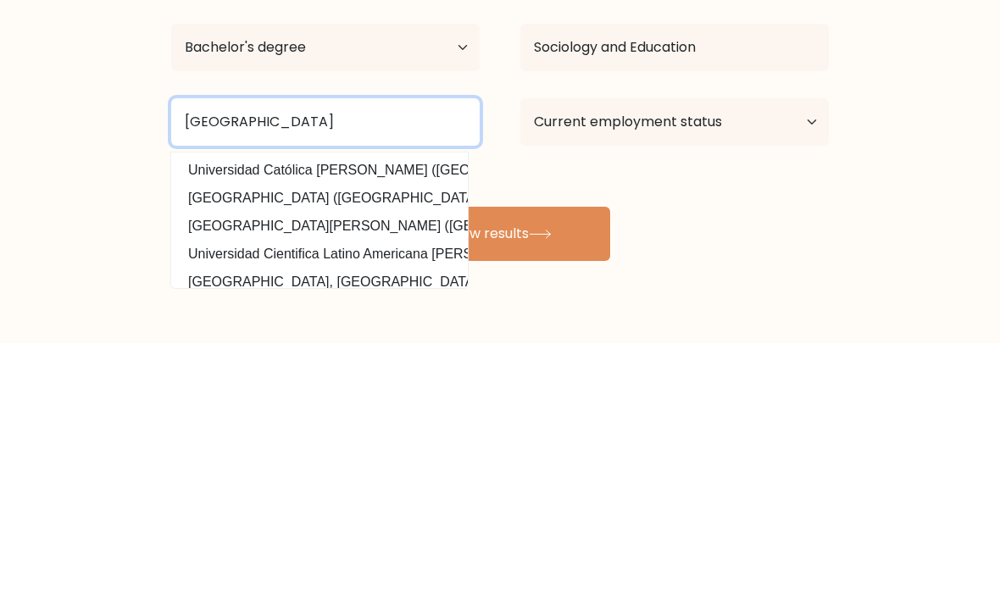
type input "[GEOGRAPHIC_DATA]"
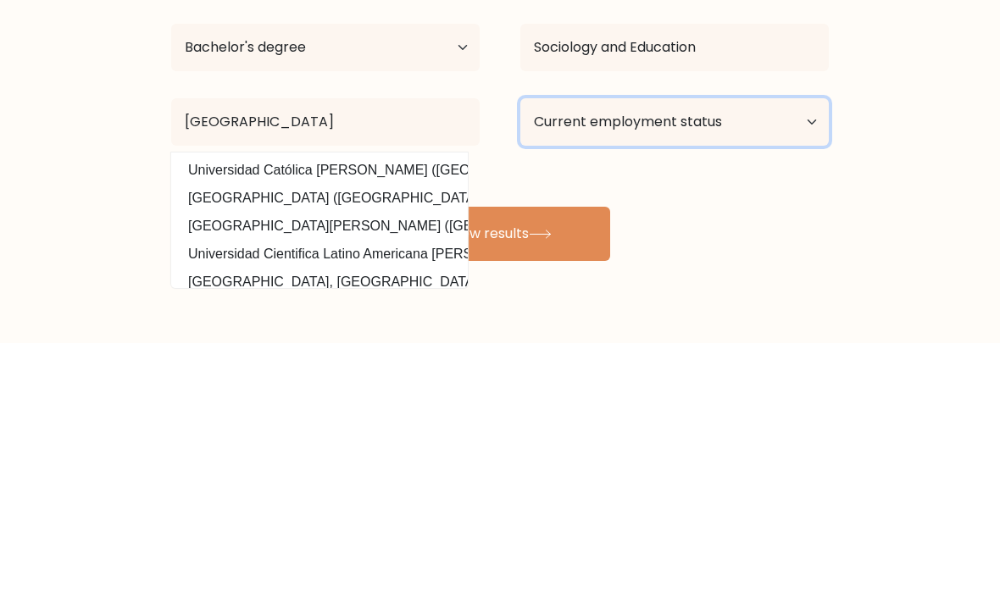
click at [781, 359] on select "Current employment status Employed Student Retired Other / prefer not to answer" at bounding box center [674, 382] width 308 height 47
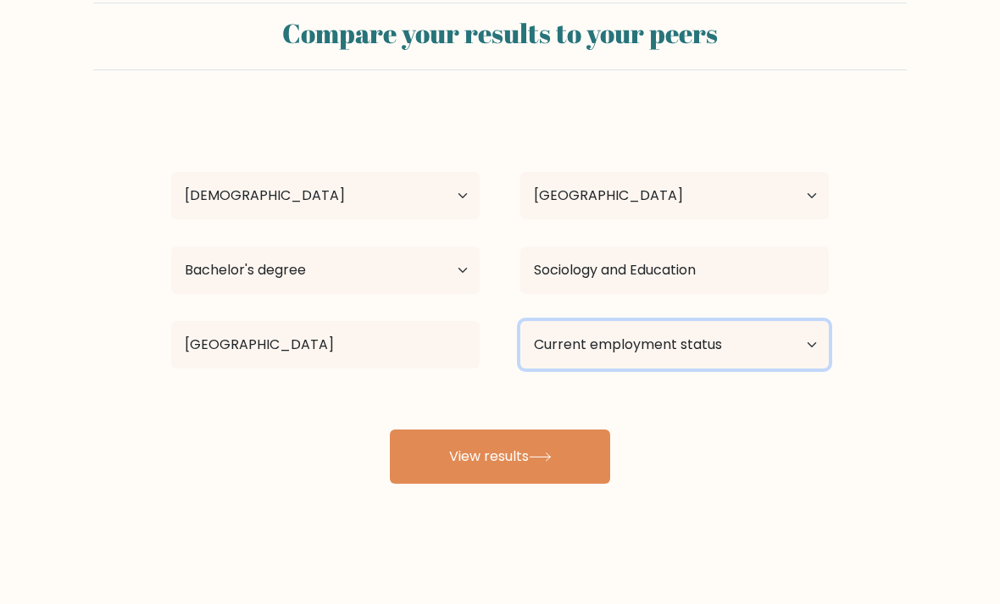
select select "student"
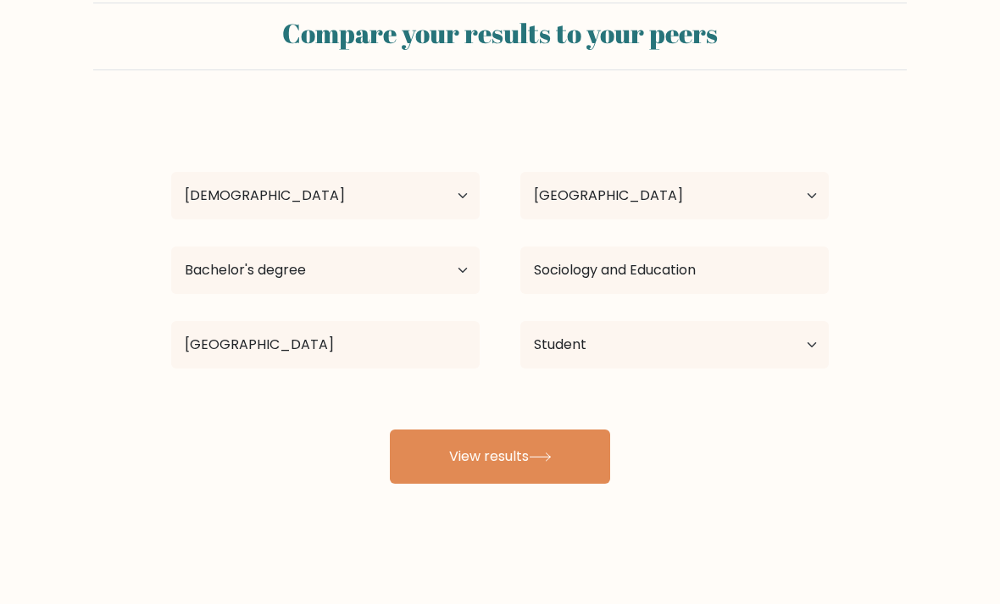
click at [568, 456] on button "View results" at bounding box center [500, 456] width 220 height 54
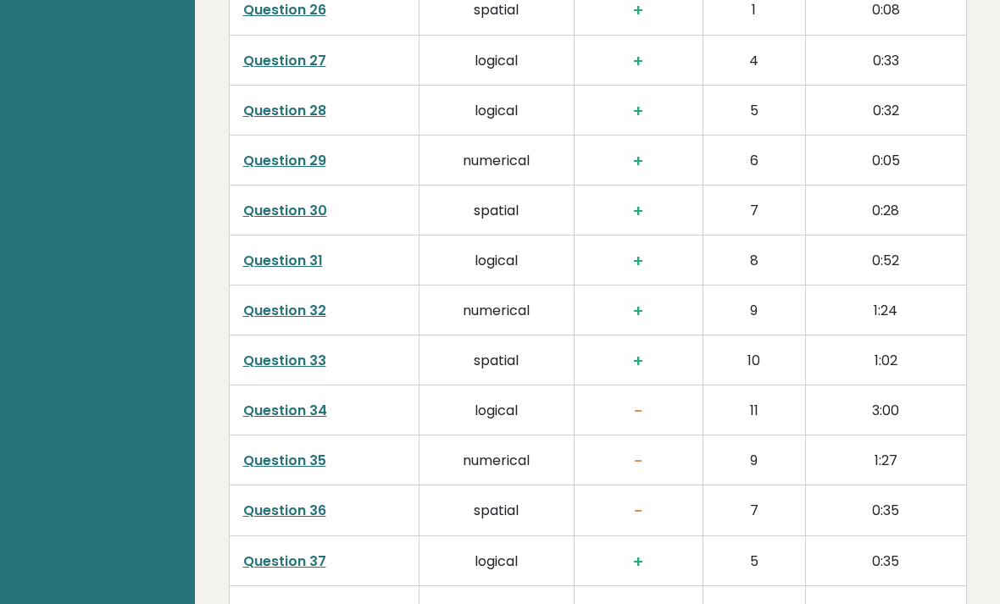
scroll to position [4249, 0]
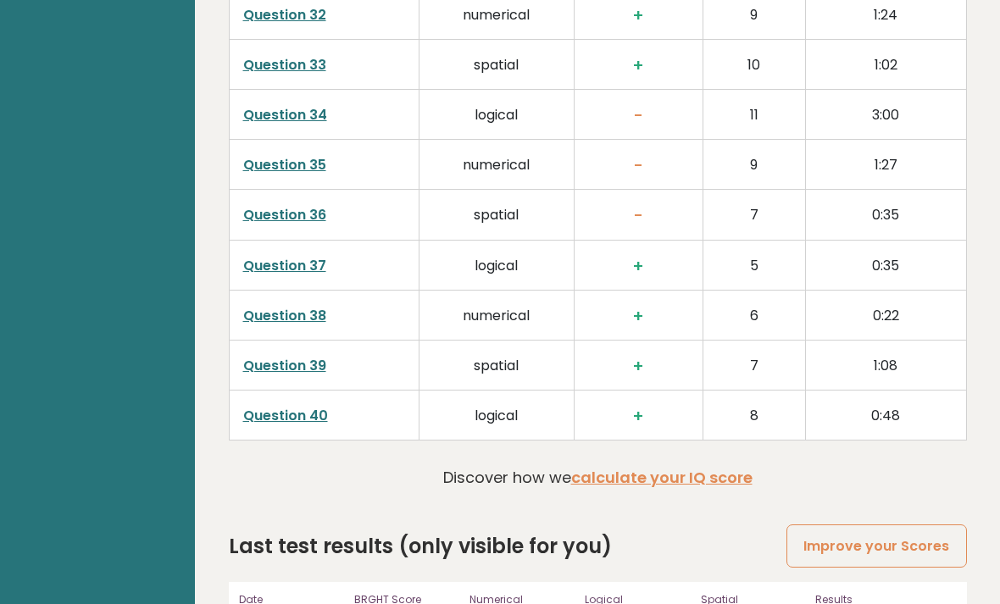
click at [738, 467] on link "calculate your IQ score" at bounding box center [661, 477] width 181 height 21
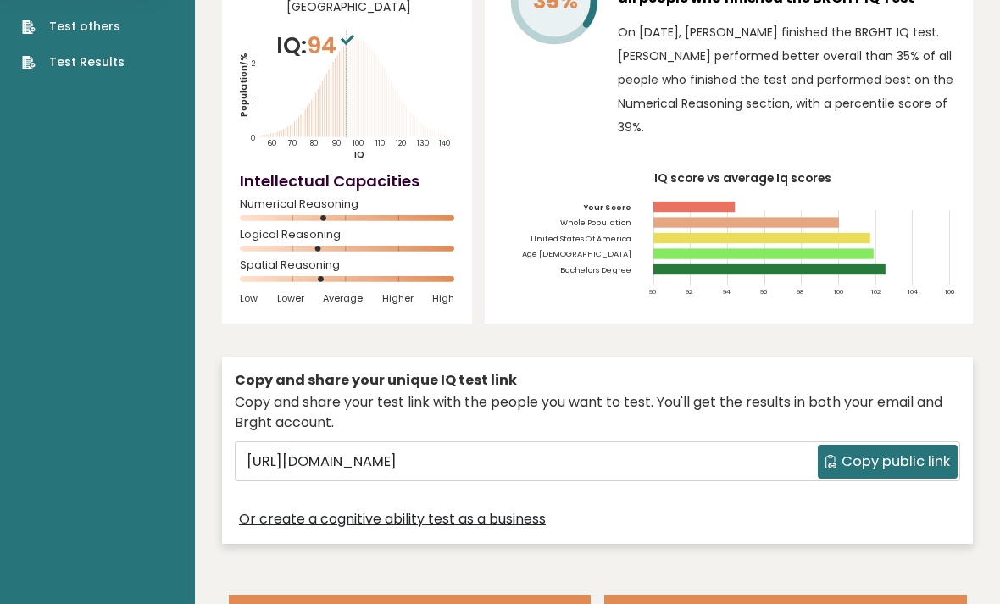
scroll to position [0, 0]
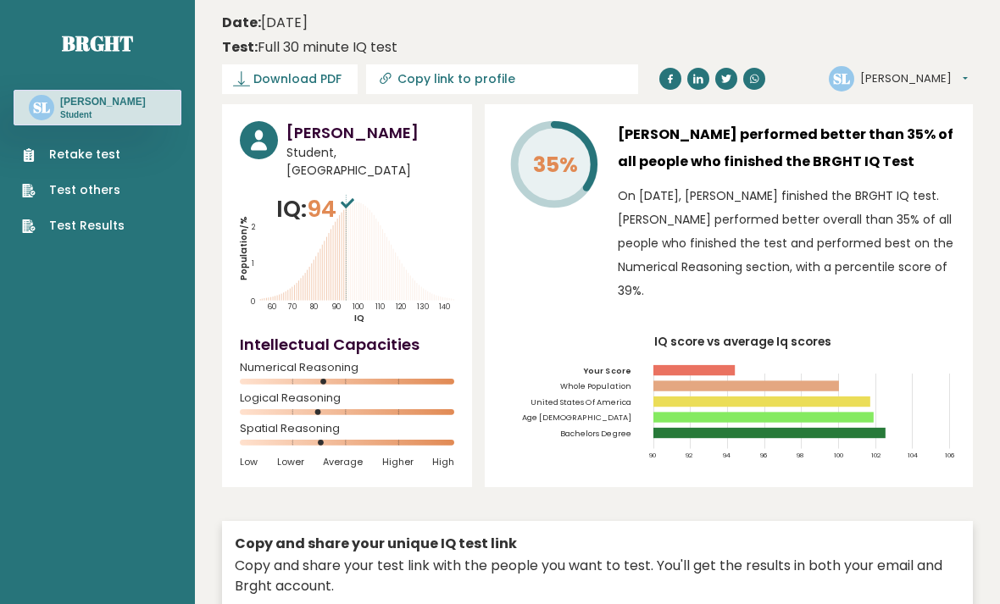
click at [334, 245] on text "140" at bounding box center [349, 248] width 219 height 127
click at [354, 201] on icon at bounding box center [348, 203] width 14 height 10
click at [418, 365] on span "Numerical Reasoning" at bounding box center [347, 367] width 214 height 7
click at [371, 212] on text "140" at bounding box center [349, 248] width 219 height 127
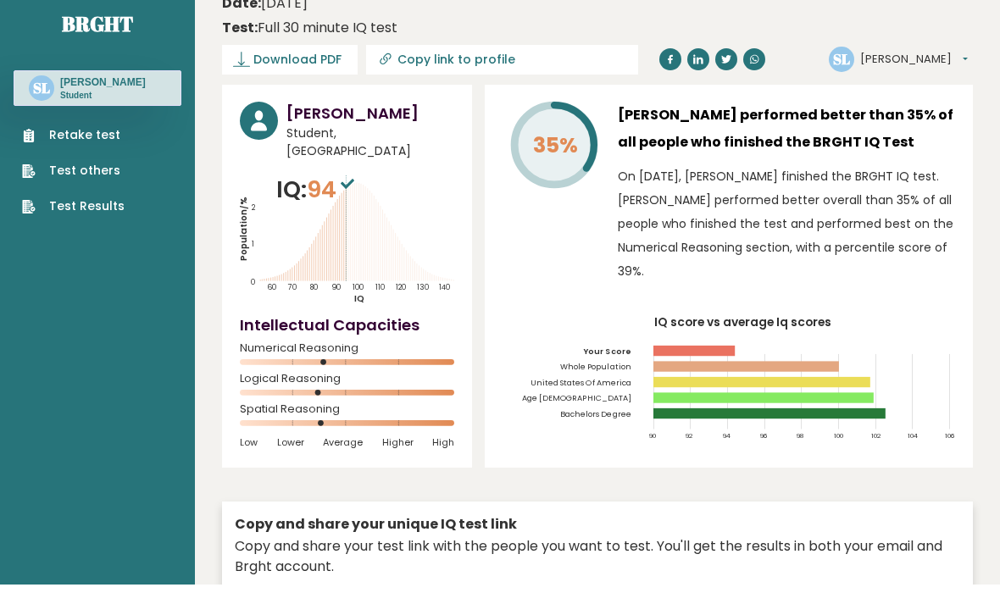
scroll to position [20, 0]
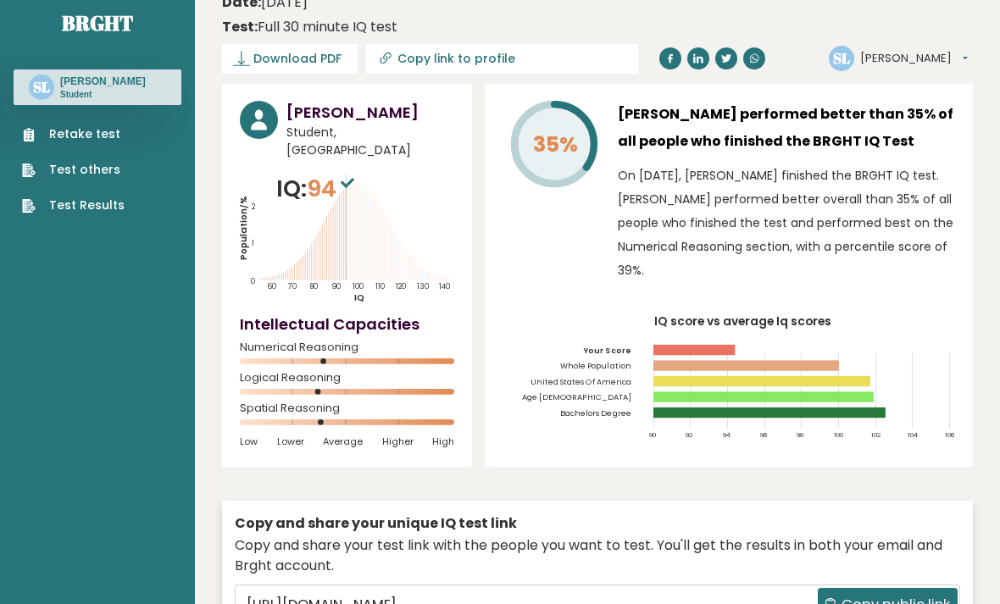
click at [870, 399] on rect at bounding box center [763, 396] width 220 height 10
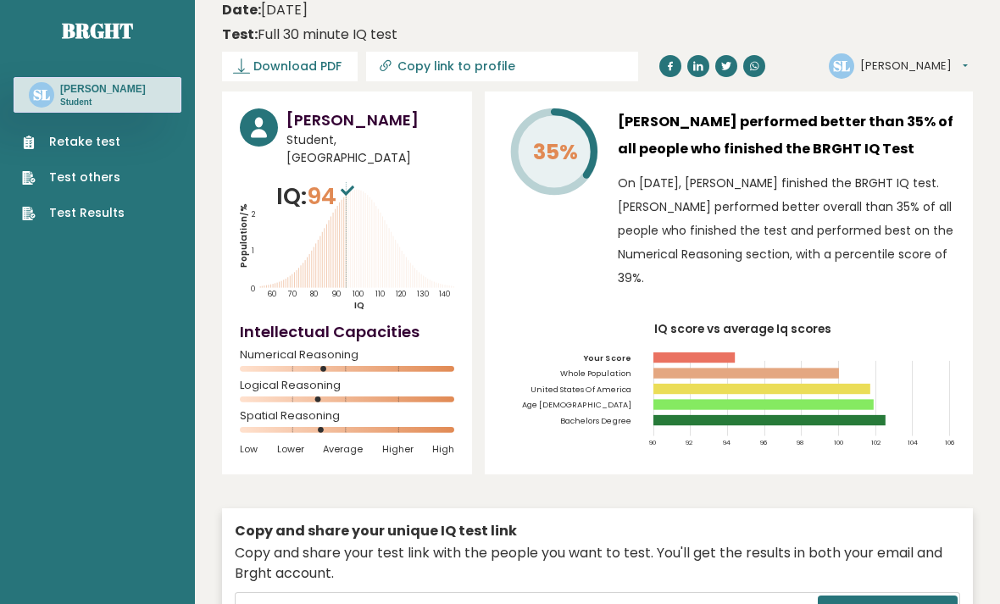
scroll to position [0, 0]
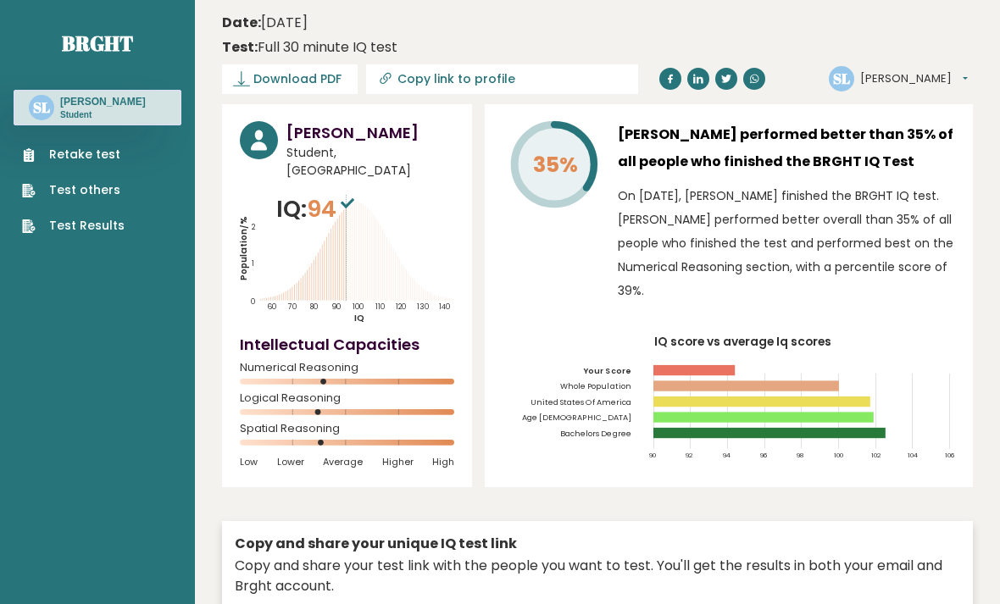
click at [892, 75] on button "[PERSON_NAME]" at bounding box center [914, 78] width 108 height 17
click at [924, 185] on link "Logout" at bounding box center [907, 181] width 93 height 25
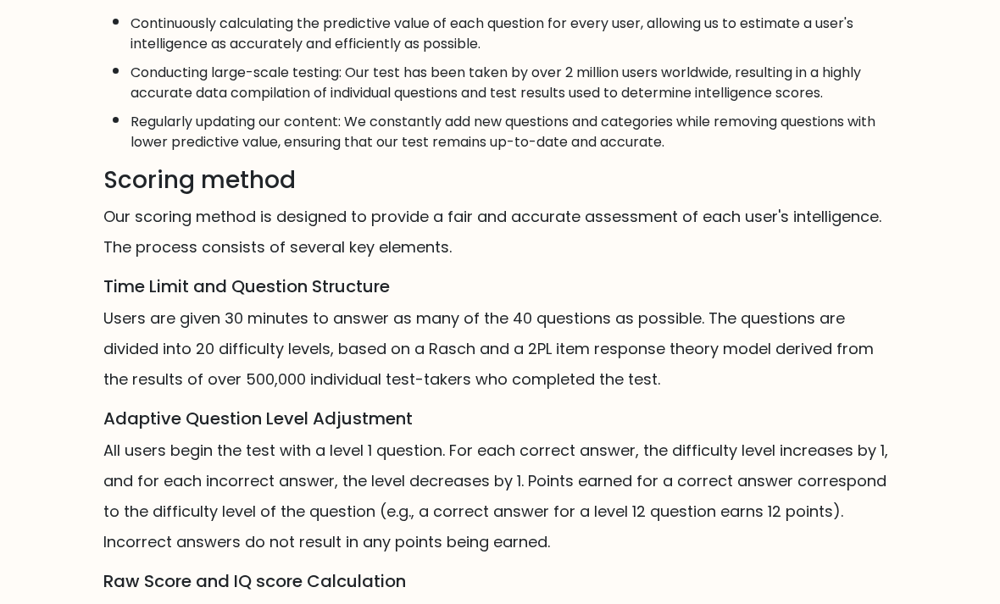
scroll to position [1083, 0]
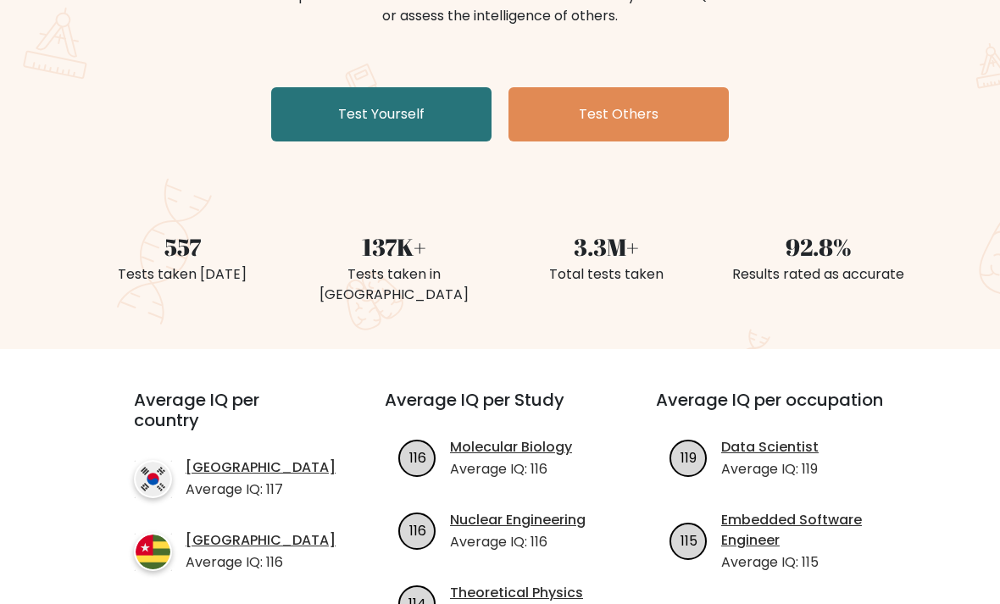
scroll to position [269, 0]
